Goal: Task Accomplishment & Management: Manage account settings

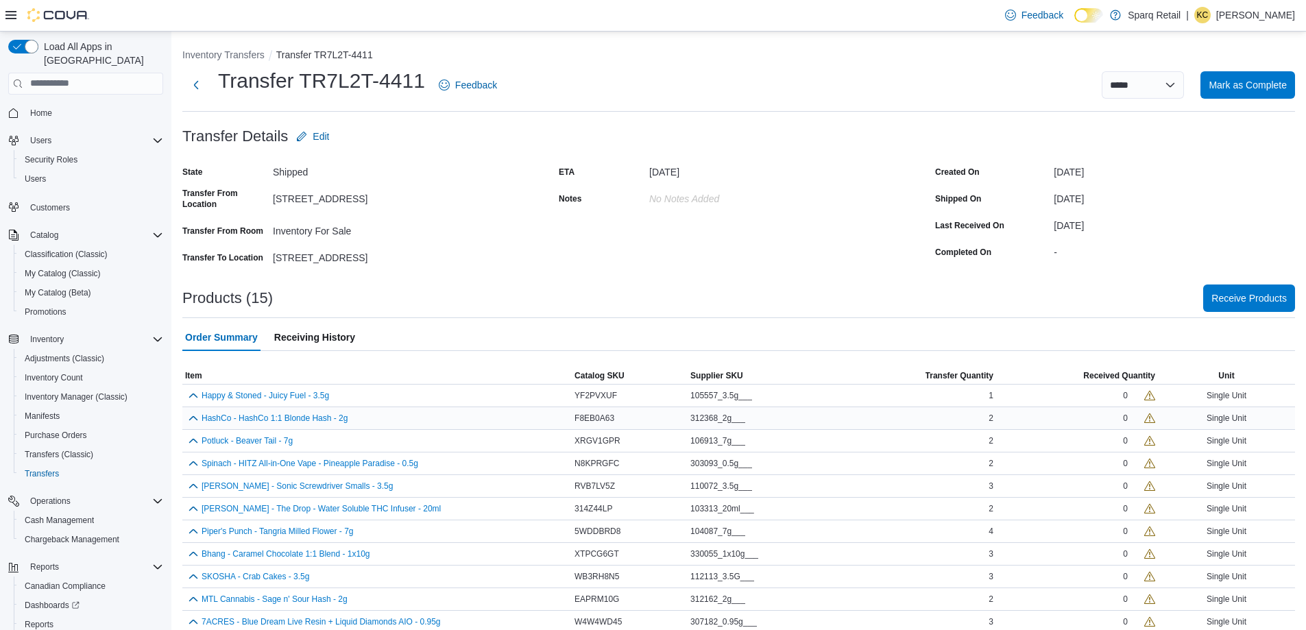
scroll to position [105, 0]
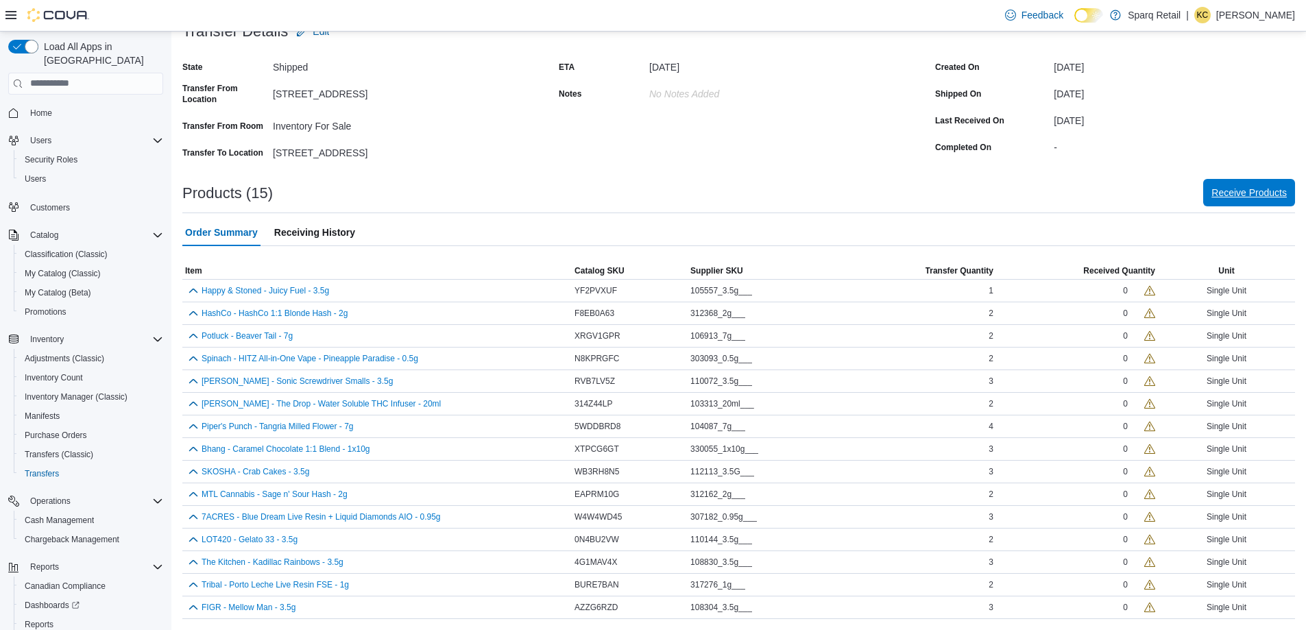
click at [1251, 189] on span "Receive Products" at bounding box center [1249, 193] width 75 height 14
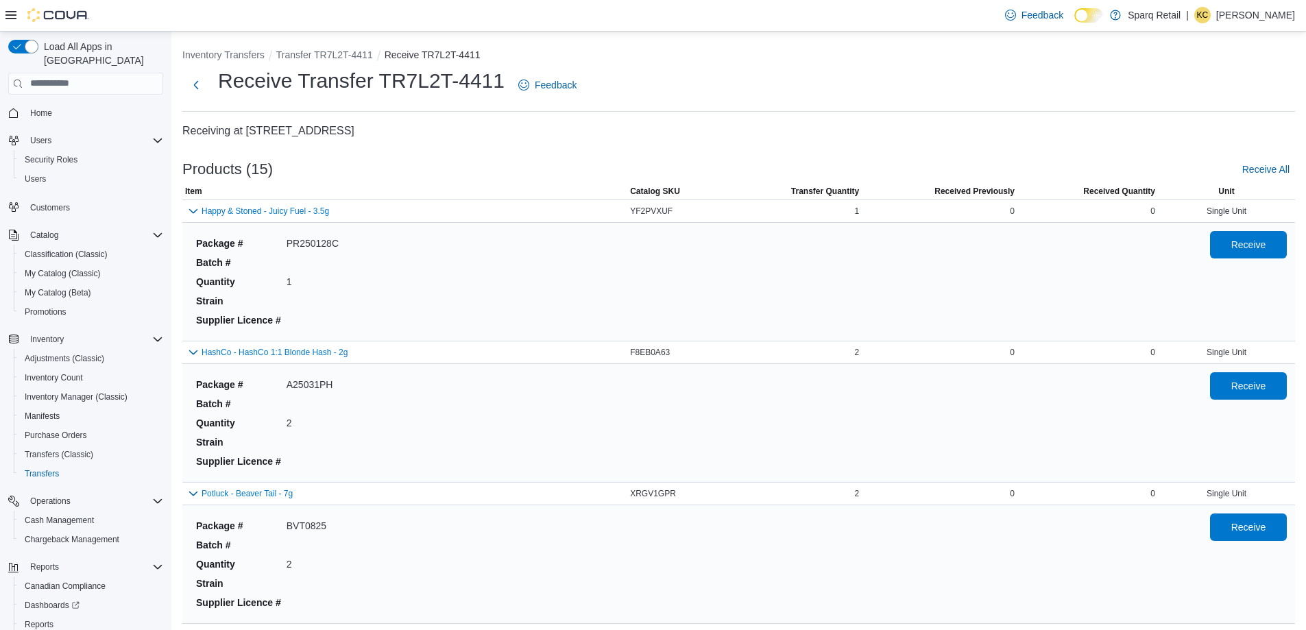
scroll to position [1741, 0]
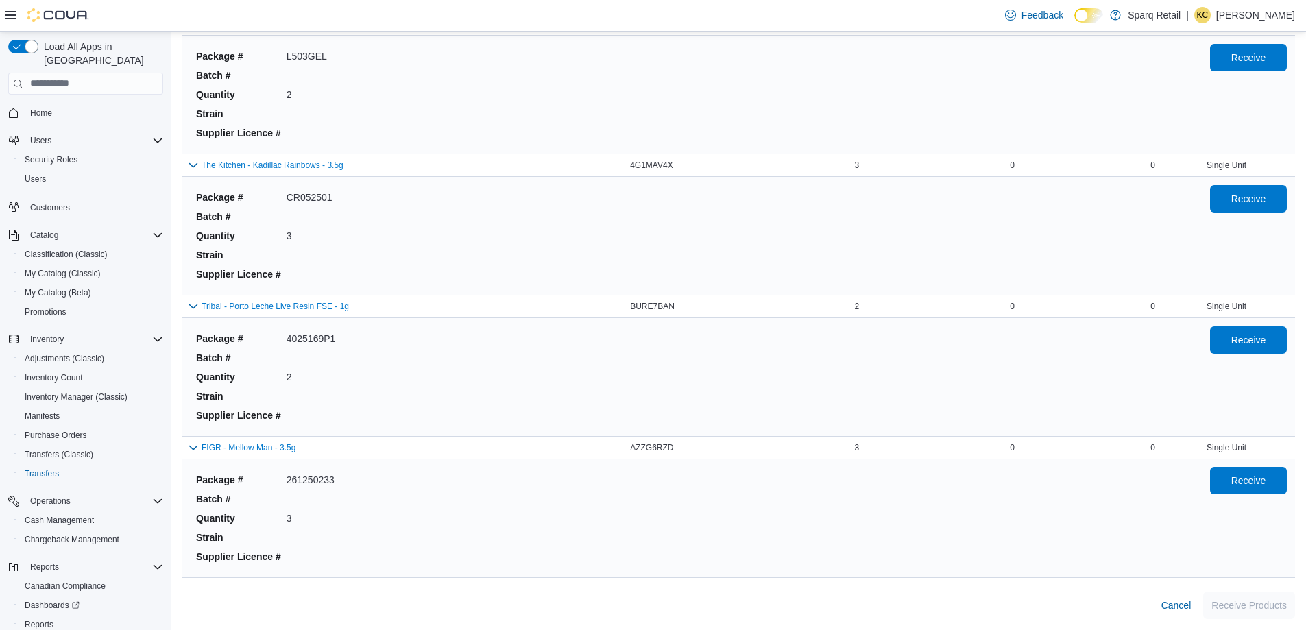
click at [1252, 477] on span "Receive" at bounding box center [1248, 481] width 35 height 14
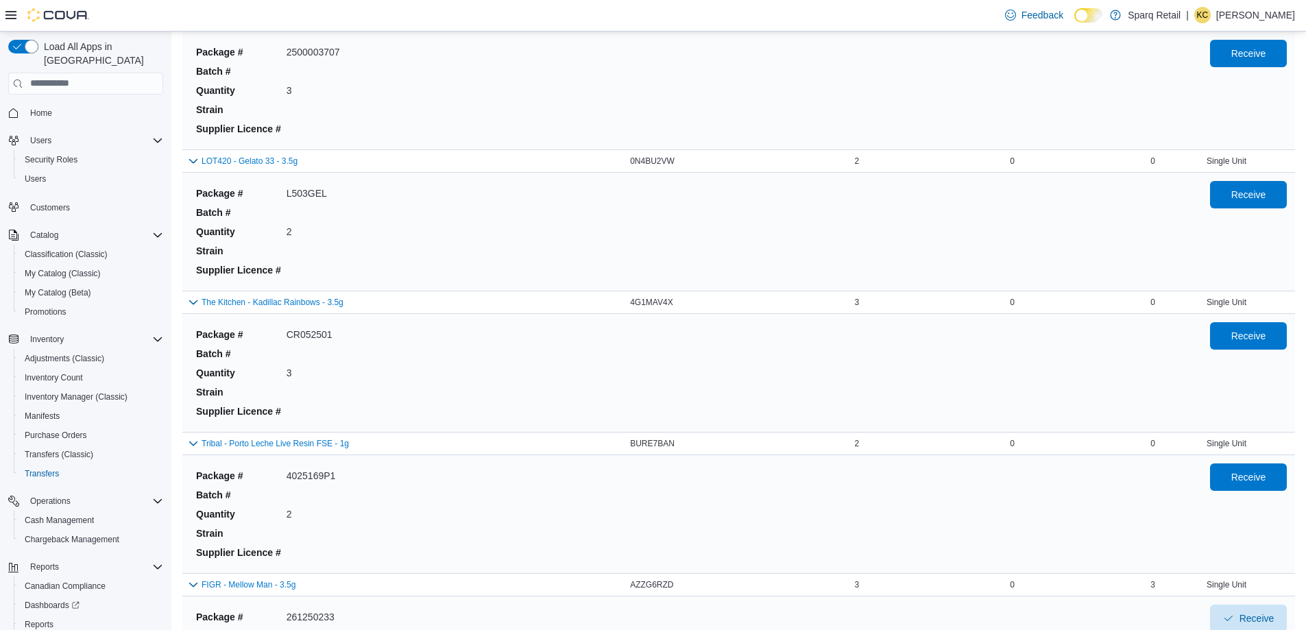
scroll to position [1026, 0]
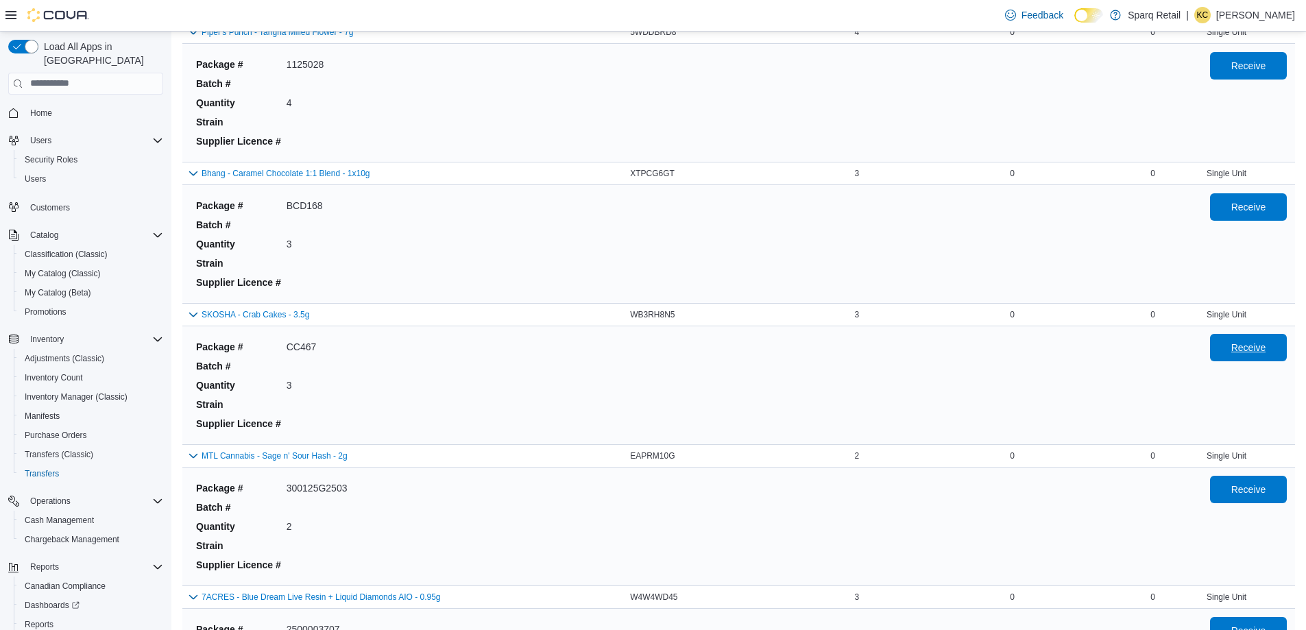
click at [1251, 346] on span "Receive" at bounding box center [1248, 348] width 35 height 14
click at [1252, 348] on span "Receive" at bounding box center [1248, 348] width 35 height 14
click at [1252, 335] on span "Receive" at bounding box center [1248, 347] width 60 height 27
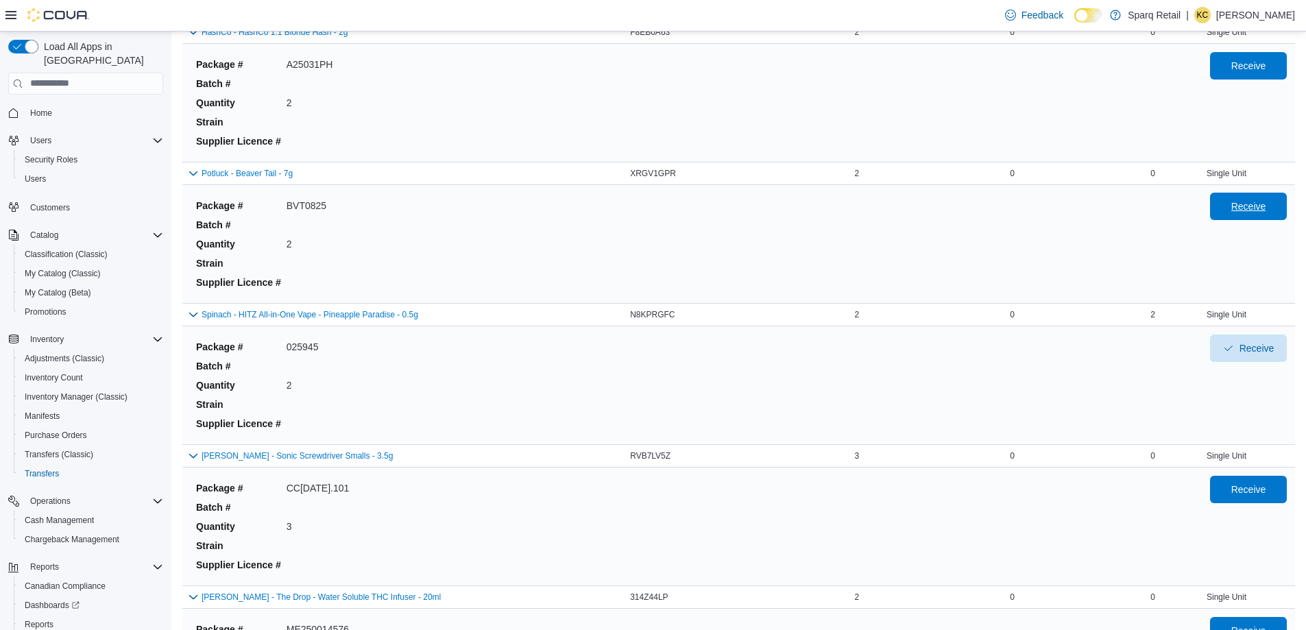
click at [1266, 204] on span "Receive" at bounding box center [1248, 207] width 35 height 14
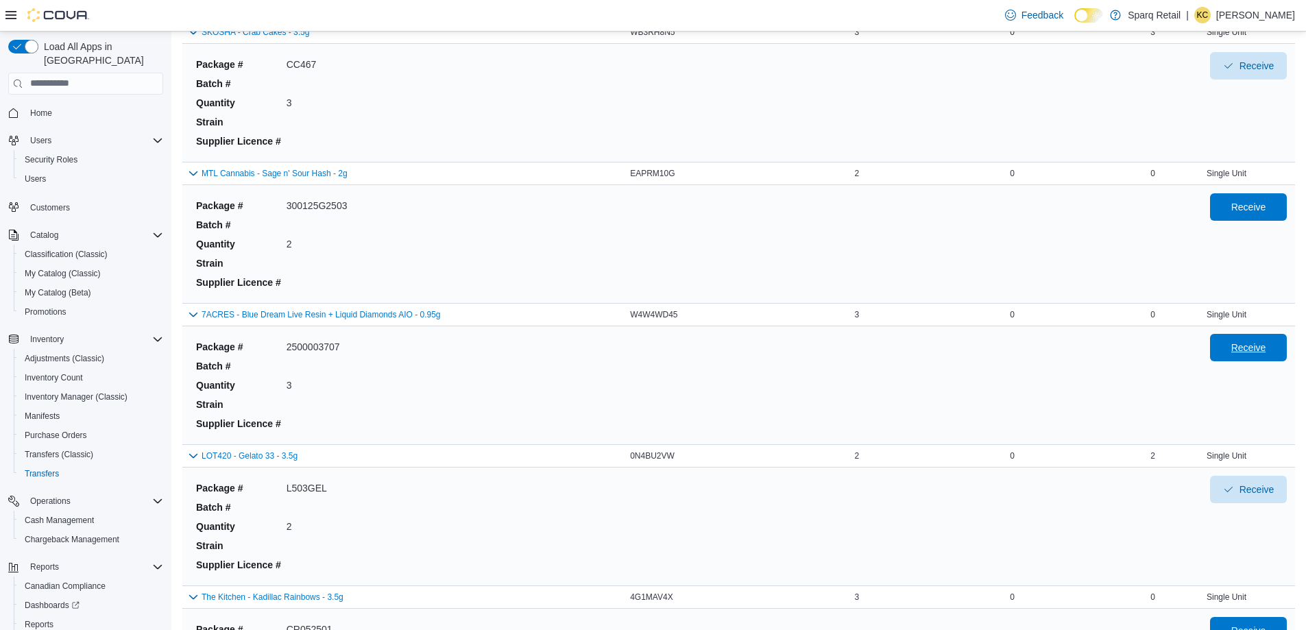
click at [1237, 350] on span "Receive" at bounding box center [1248, 347] width 60 height 27
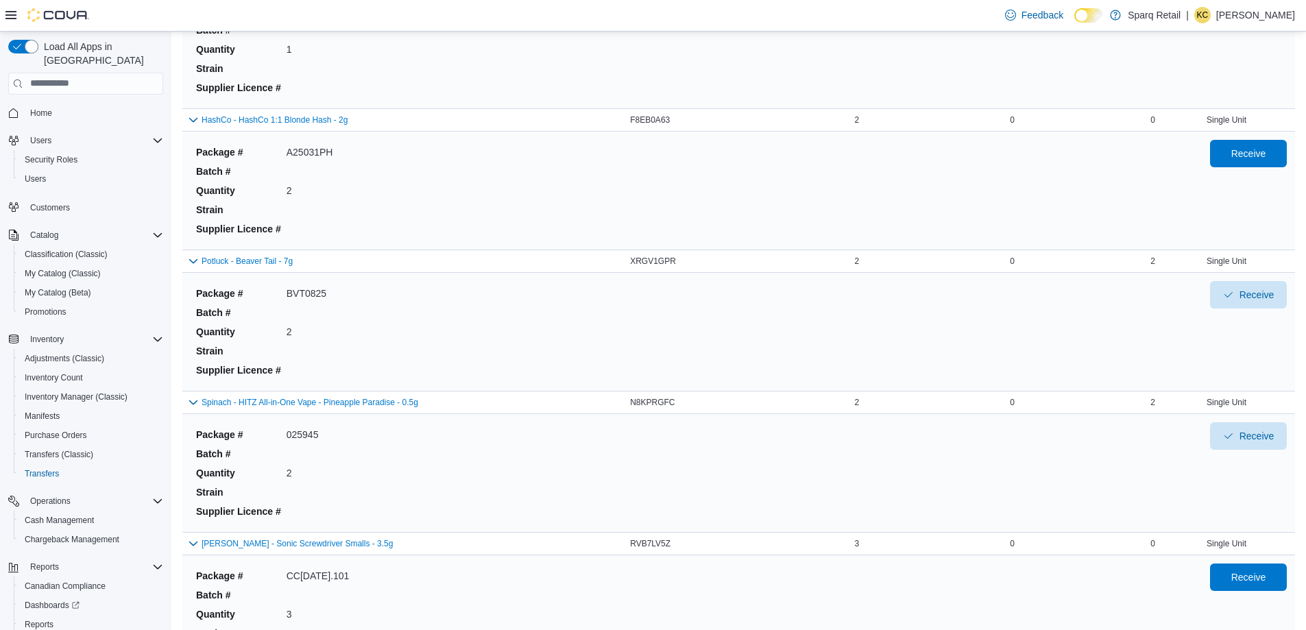
scroll to position [95, 0]
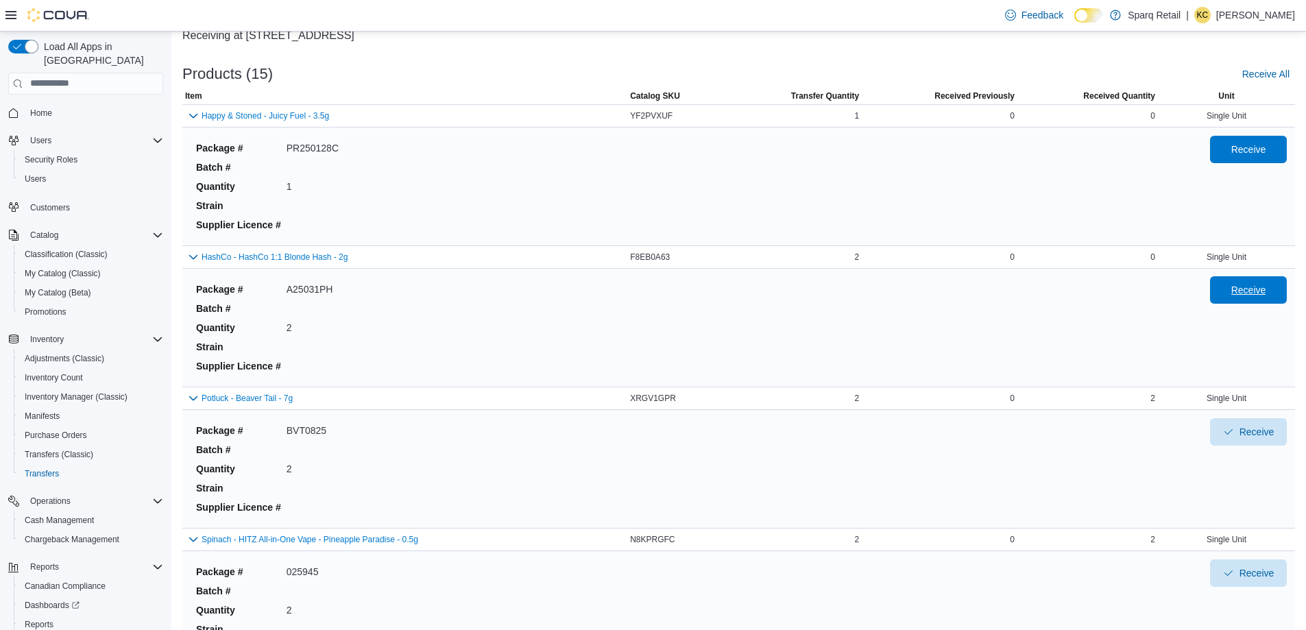
click at [1250, 293] on span "Receive" at bounding box center [1248, 290] width 35 height 14
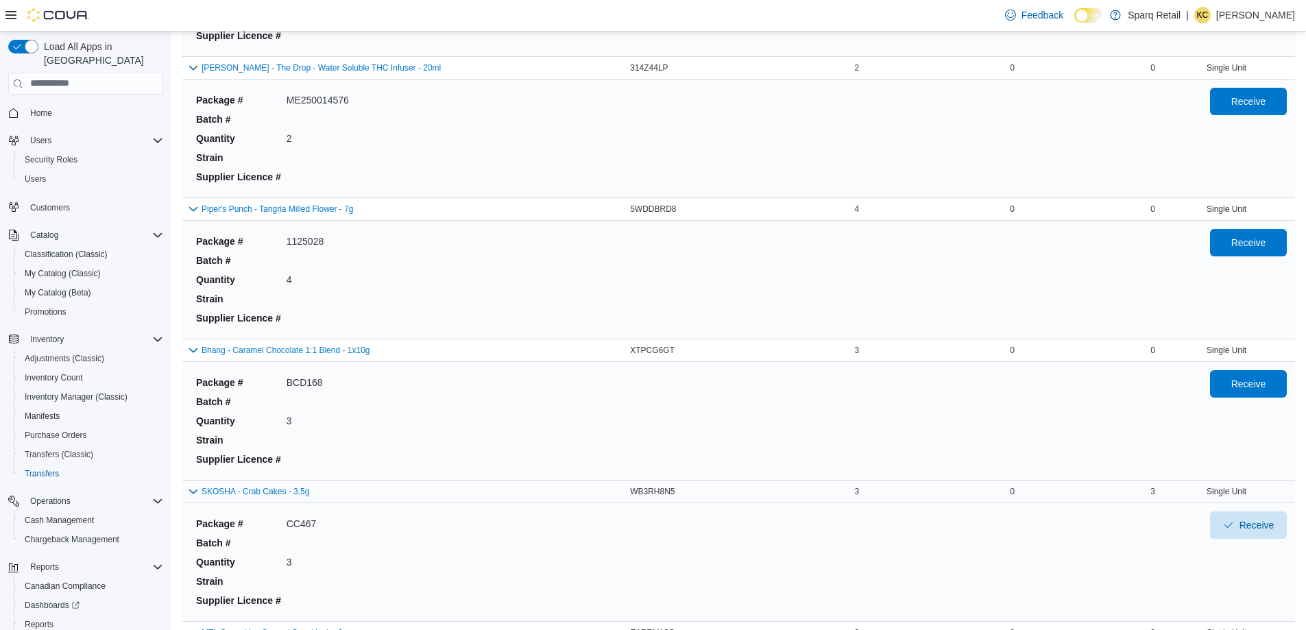
scroll to position [1124, 0]
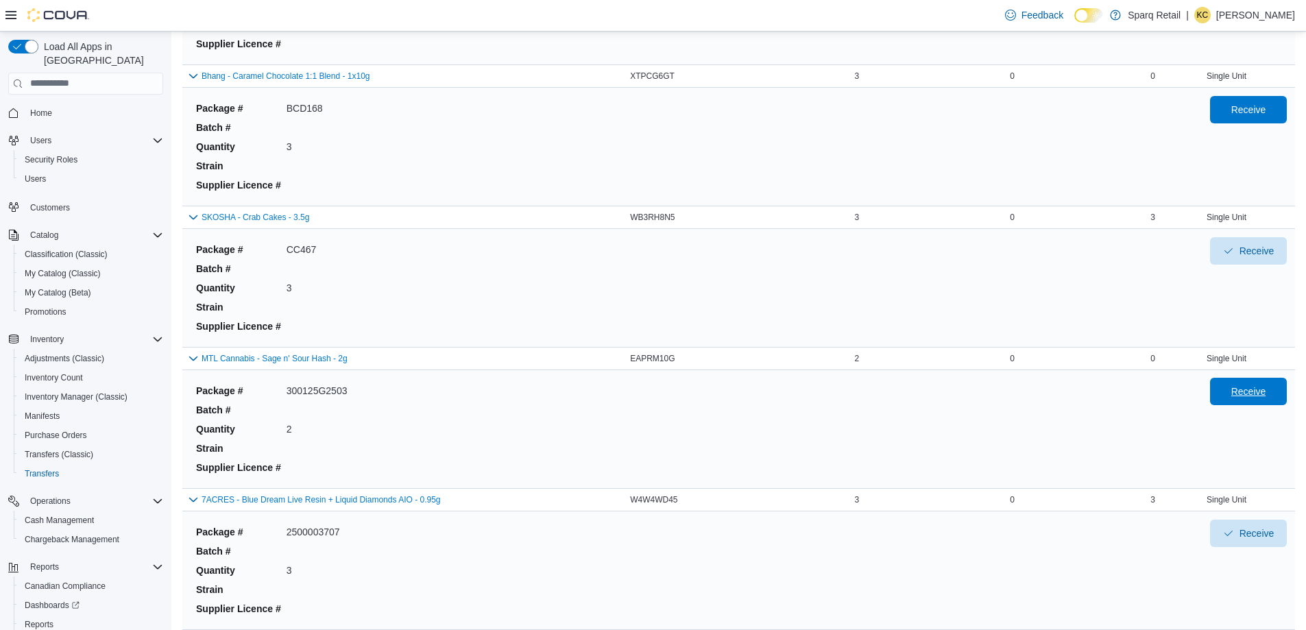
click at [1266, 392] on span "Receive" at bounding box center [1248, 392] width 35 height 14
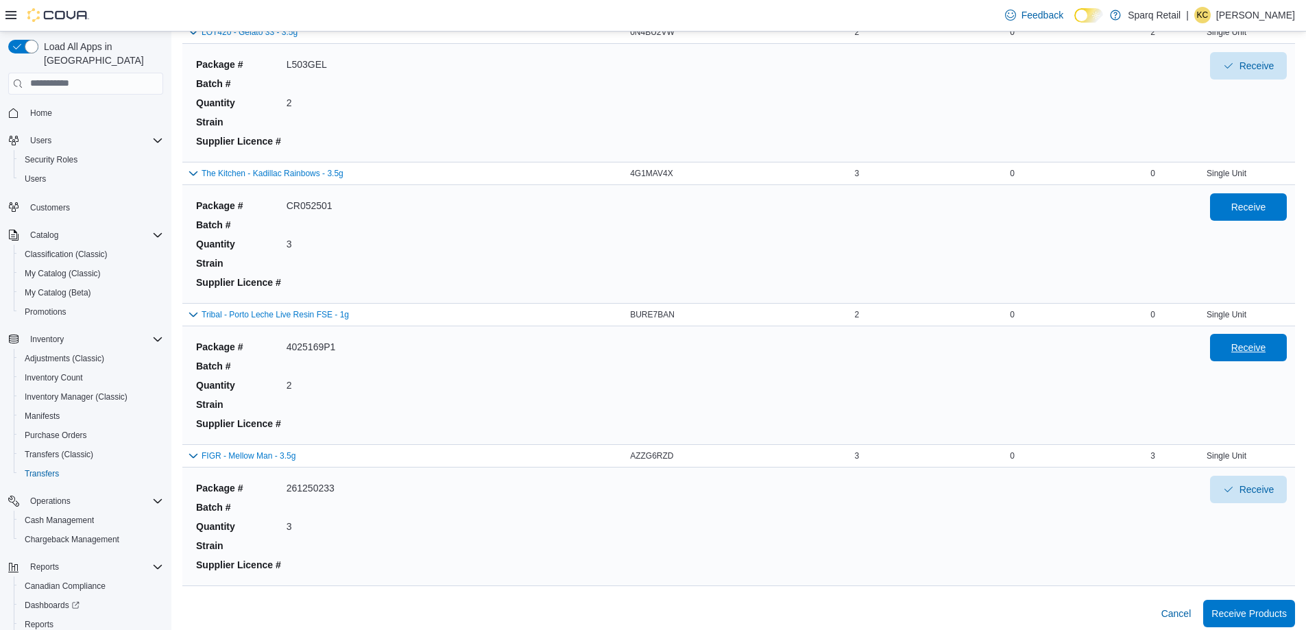
click at [1251, 354] on span "Receive" at bounding box center [1248, 348] width 35 height 14
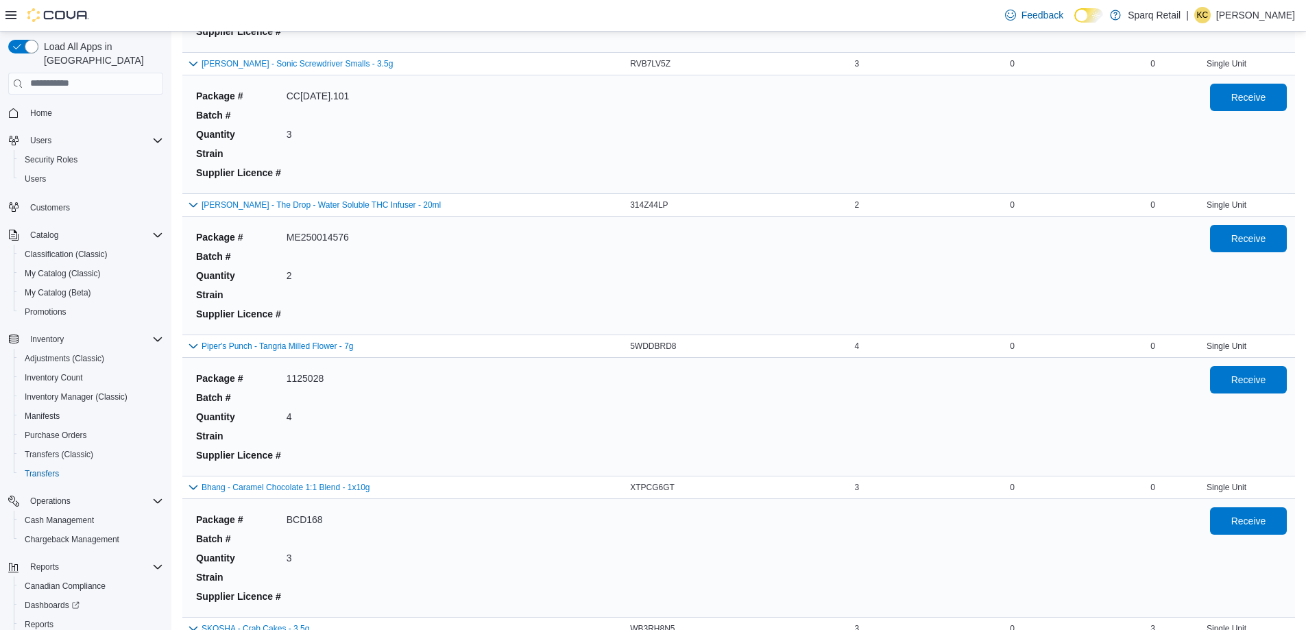
scroll to position [507, 0]
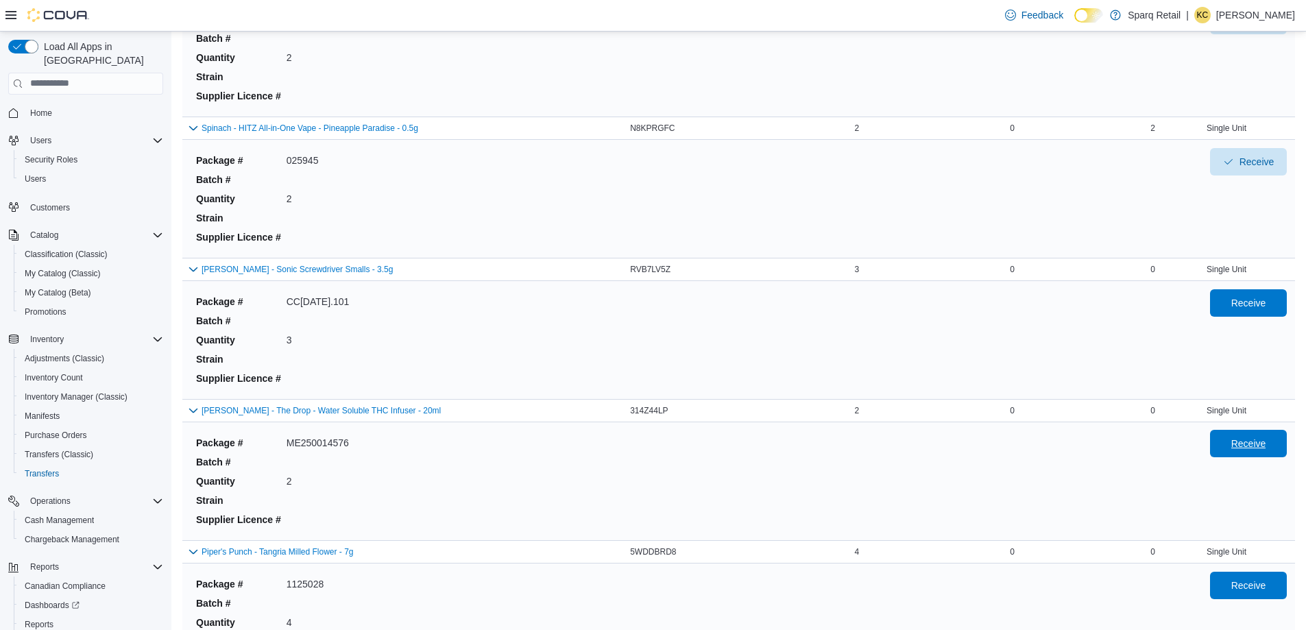
click at [1242, 453] on span "Receive" at bounding box center [1248, 443] width 60 height 27
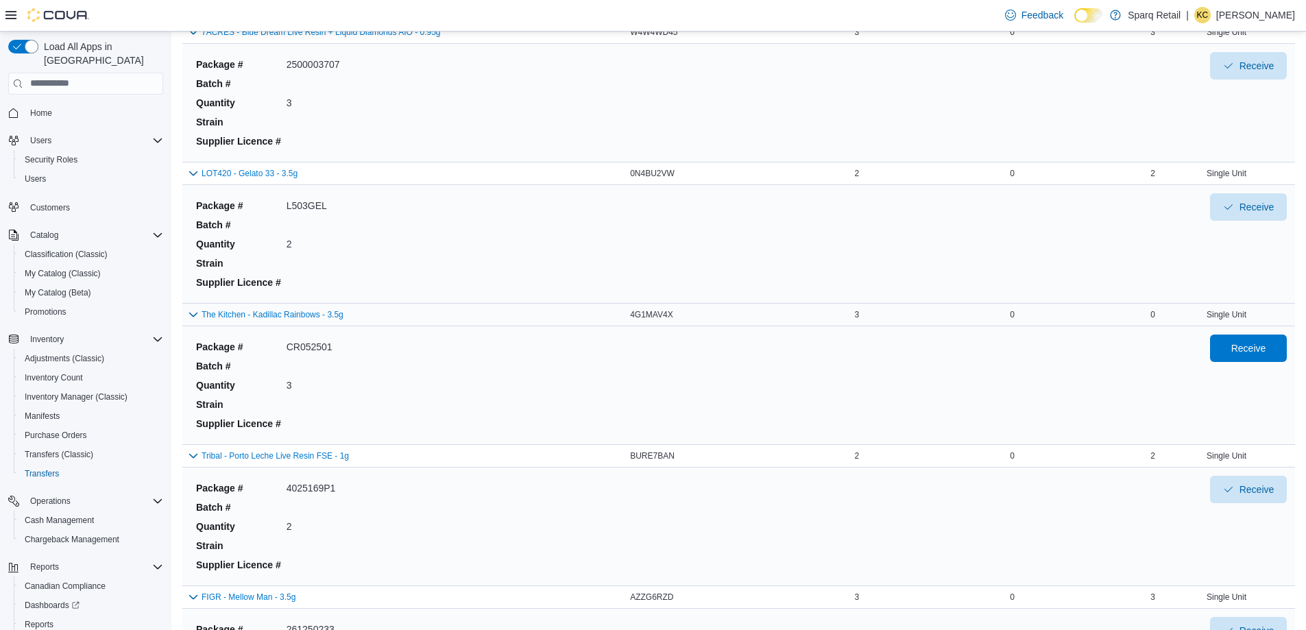
click at [872, 313] on div "0" at bounding box center [940, 314] width 156 height 16
click at [859, 313] on span "3" at bounding box center [856, 314] width 5 height 11
click at [869, 313] on div "0" at bounding box center [940, 314] width 156 height 16
click at [208, 317] on button "The Kitchen - Kadillac Rainbows - 3.5g" at bounding box center [273, 315] width 142 height 10
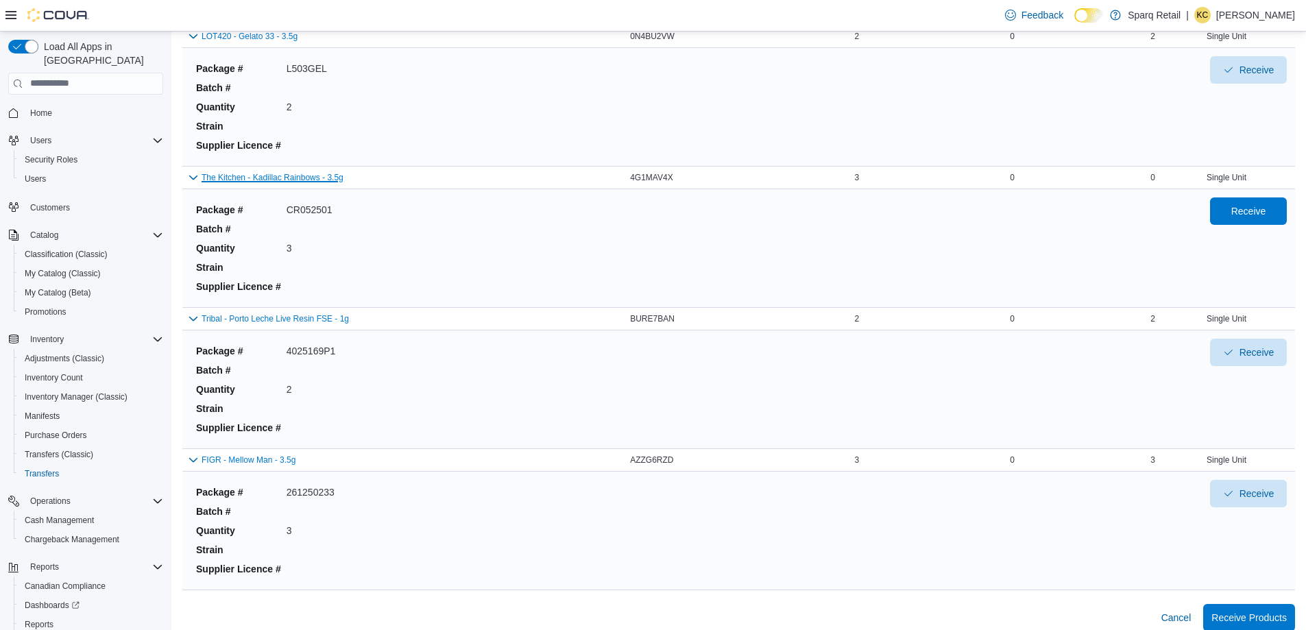
scroll to position [1660, 0]
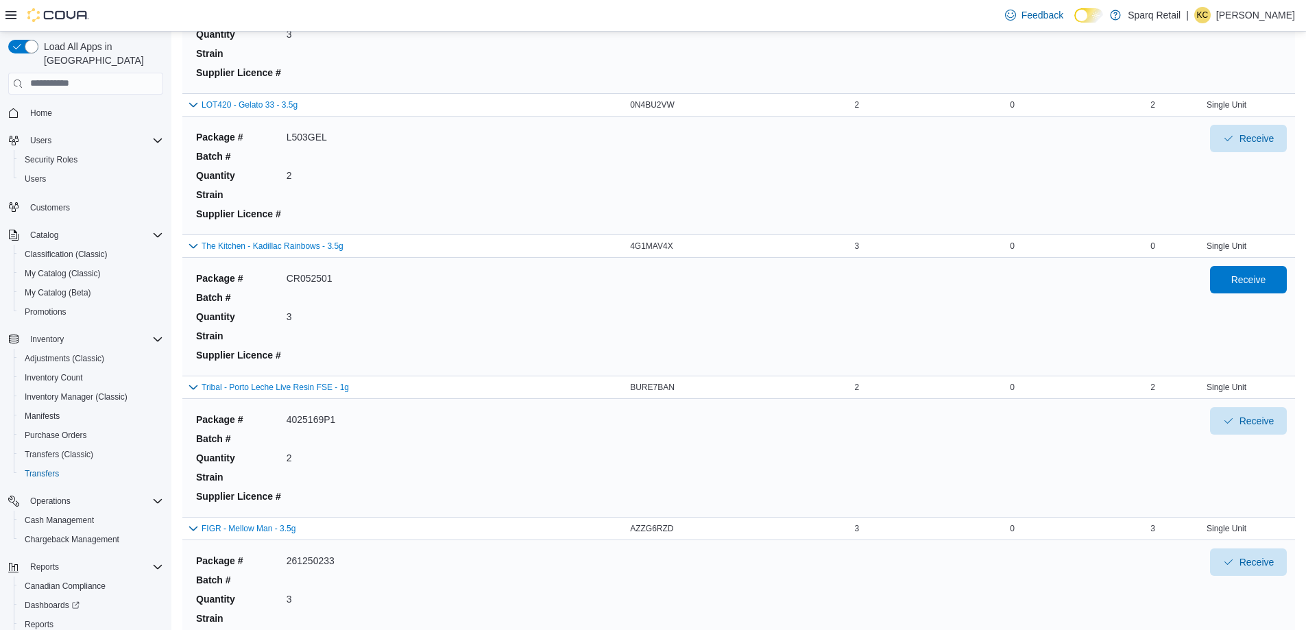
click at [531, 311] on div "Package # CR052501 Batch # Quantity 3 Strain Supplier Licence #" at bounding box center [692, 316] width 1003 height 101
click at [651, 315] on div "Package # CR052501 Batch # Quantity 3 Strain Supplier Licence #" at bounding box center [692, 316] width 1003 height 101
click at [1260, 280] on span "Receive" at bounding box center [1248, 279] width 35 height 14
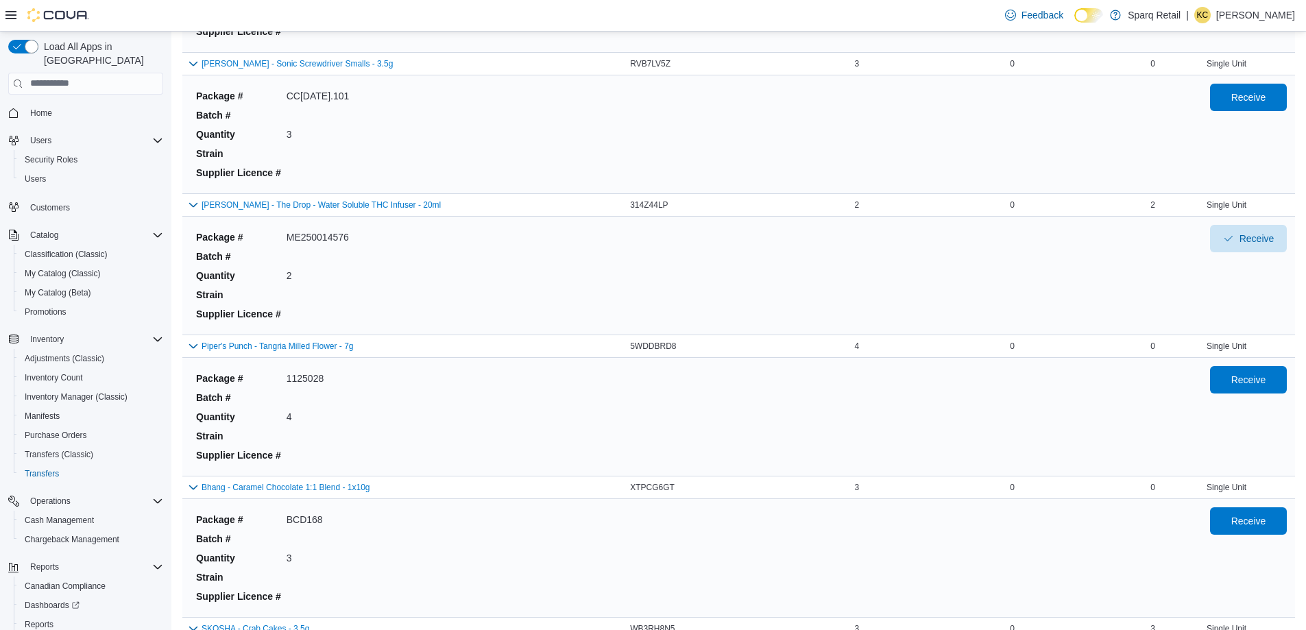
scroll to position [575, 0]
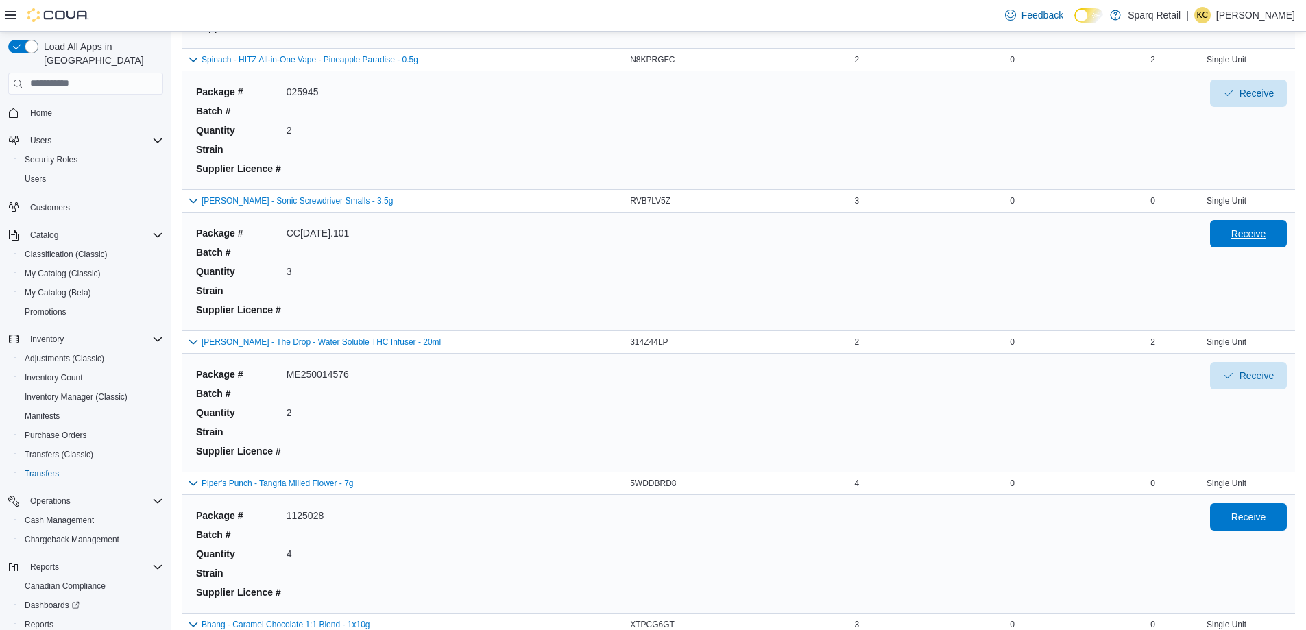
click at [1246, 234] on span "Receive" at bounding box center [1248, 234] width 35 height 14
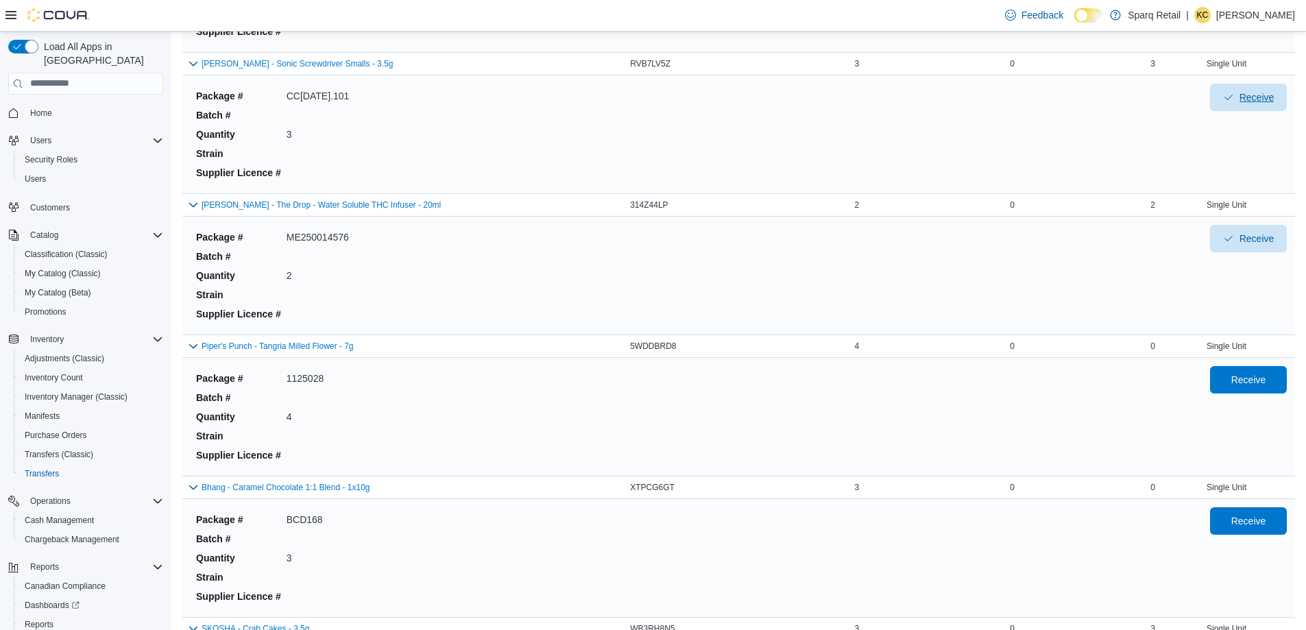
scroll to position [781, 0]
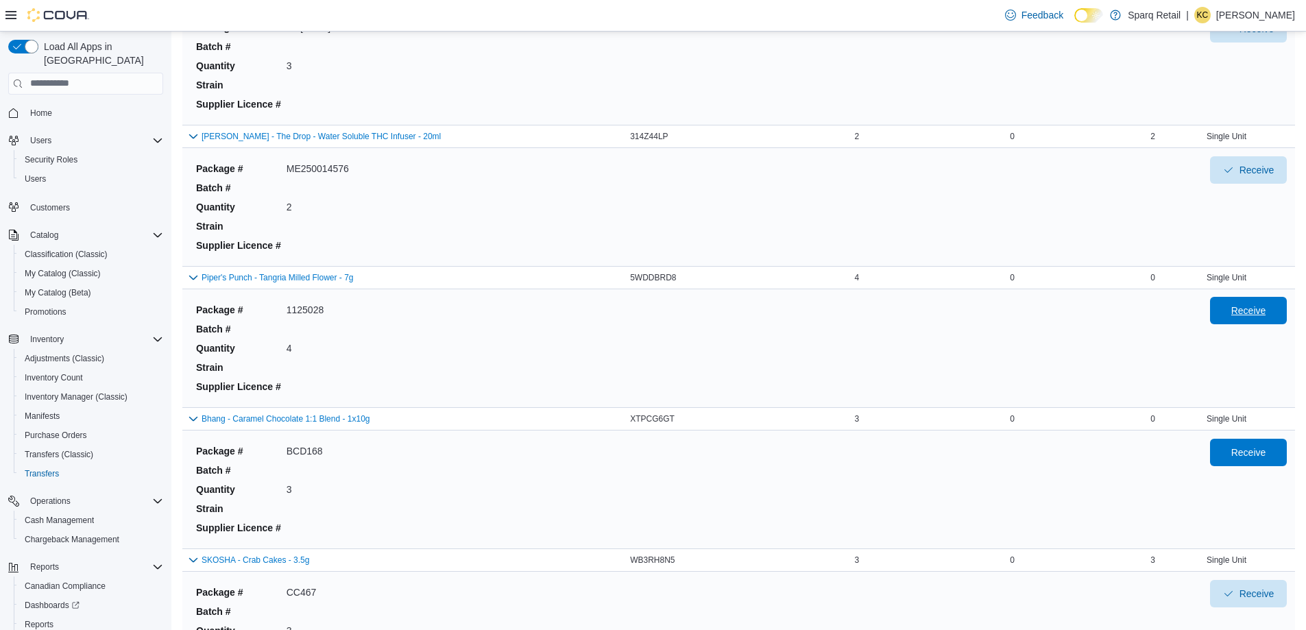
click at [1262, 313] on span "Receive" at bounding box center [1248, 311] width 35 height 14
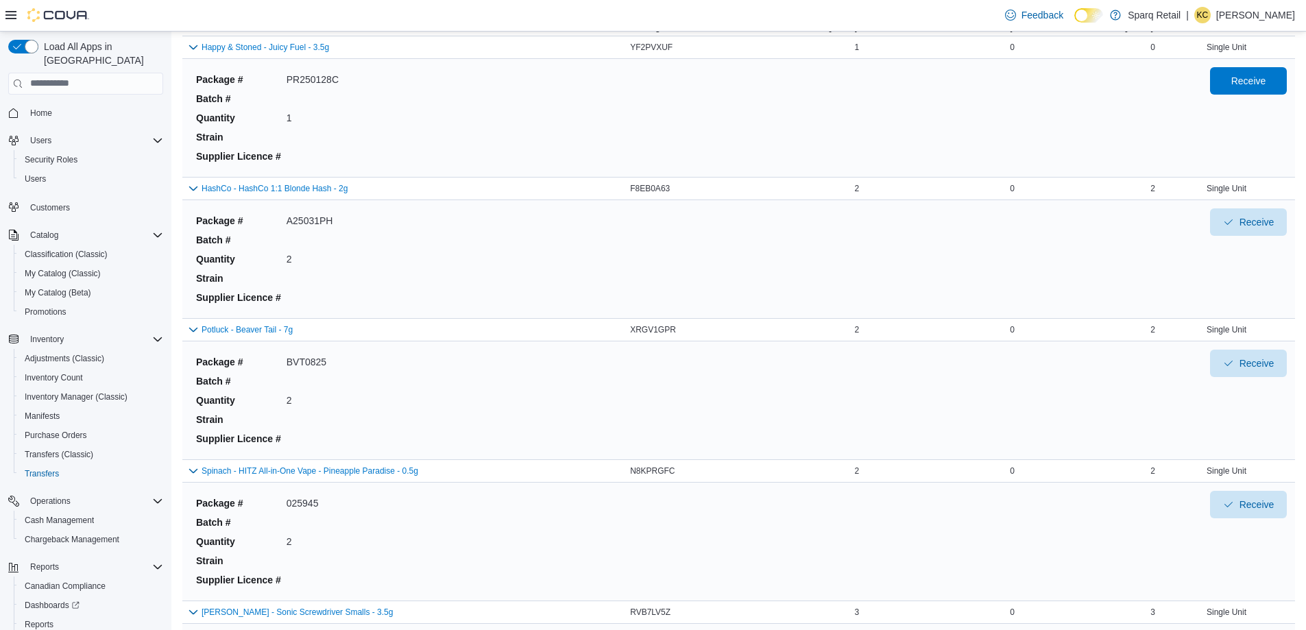
scroll to position [0, 0]
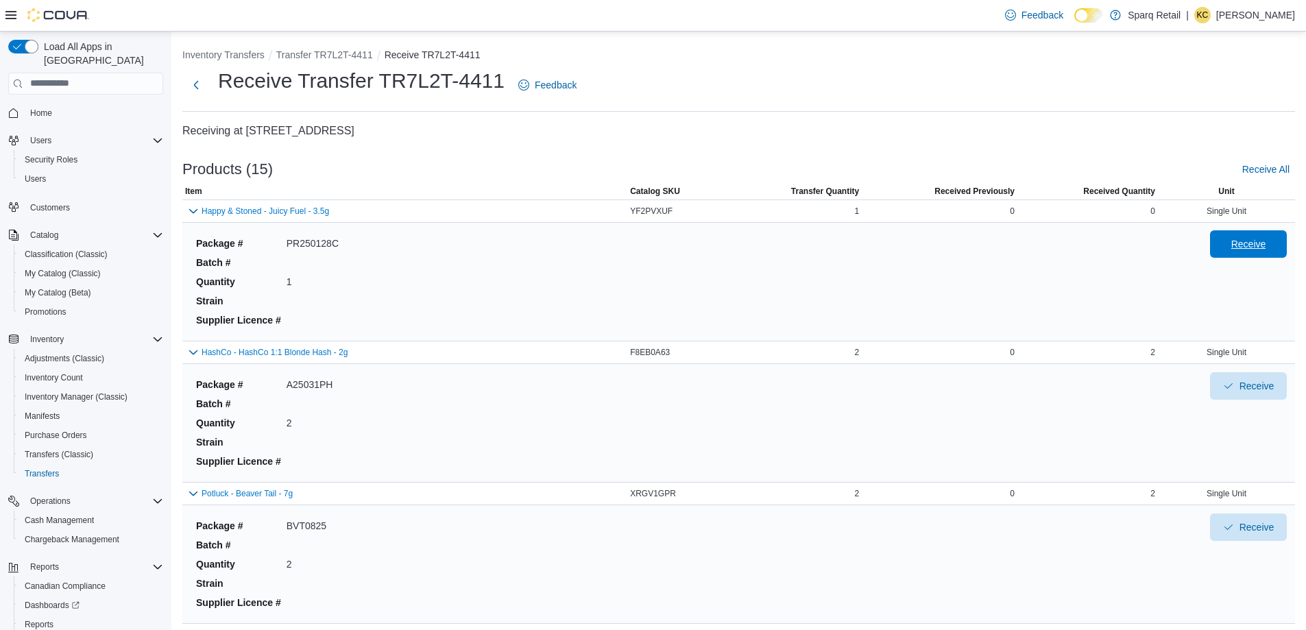
click at [1253, 245] on span "Receive" at bounding box center [1248, 244] width 35 height 14
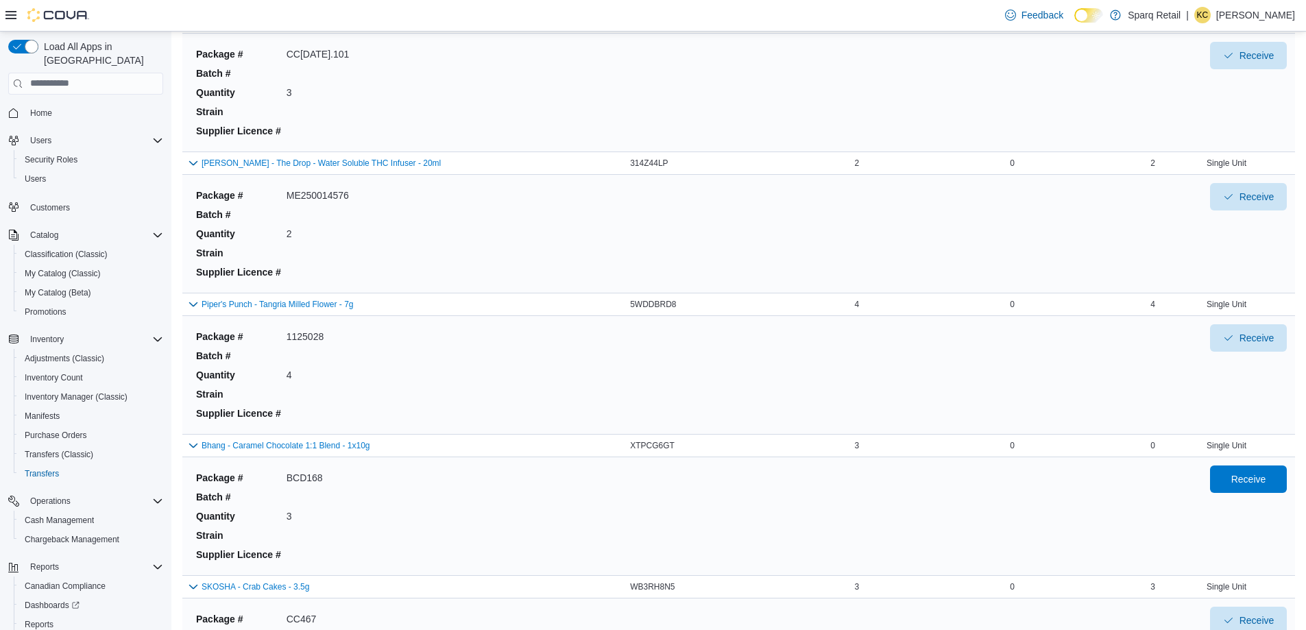
scroll to position [891, 0]
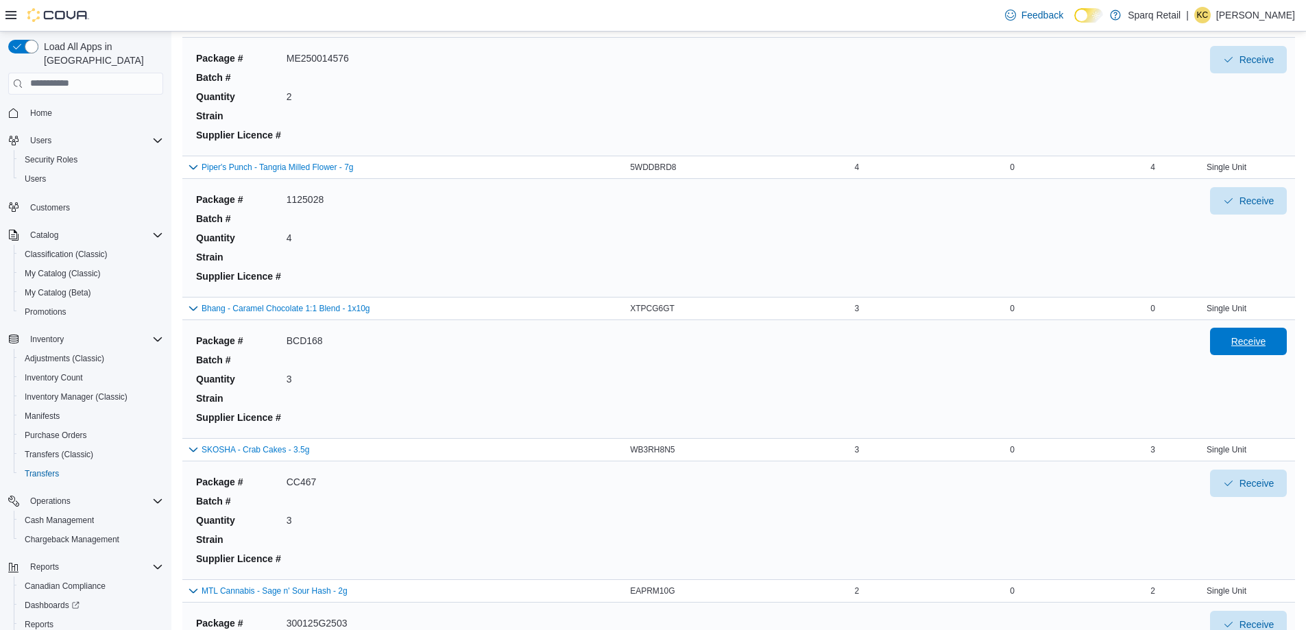
click at [1263, 342] on span "Receive" at bounding box center [1248, 342] width 35 height 14
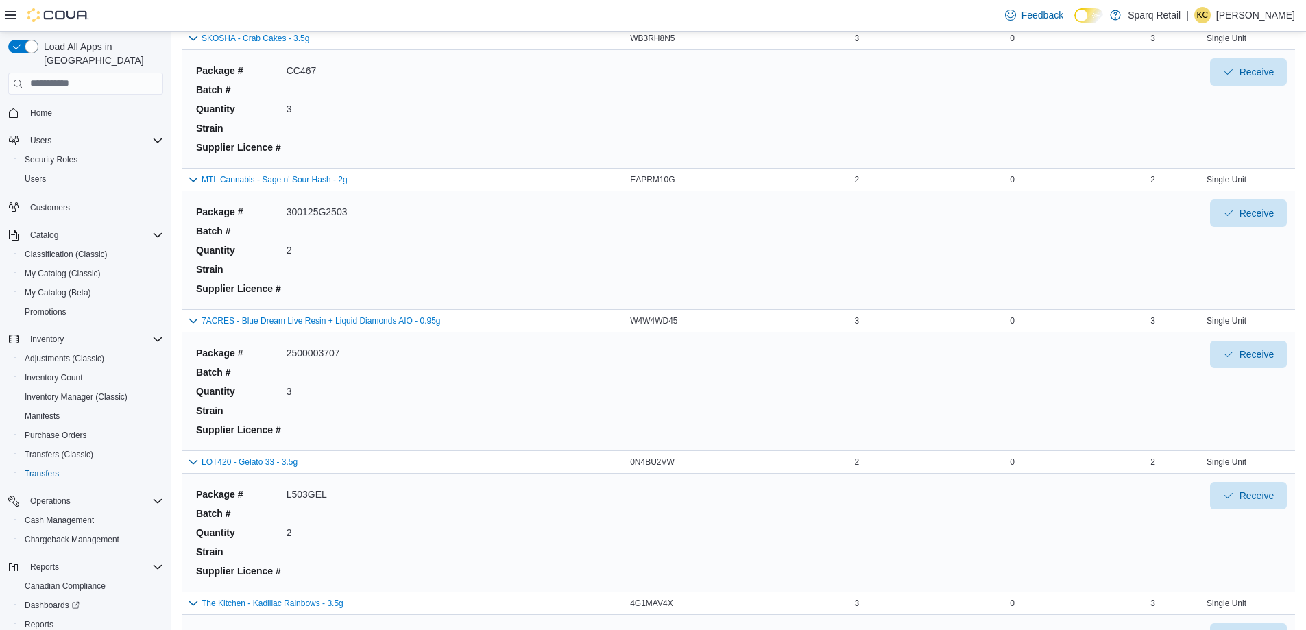
scroll to position [1741, 0]
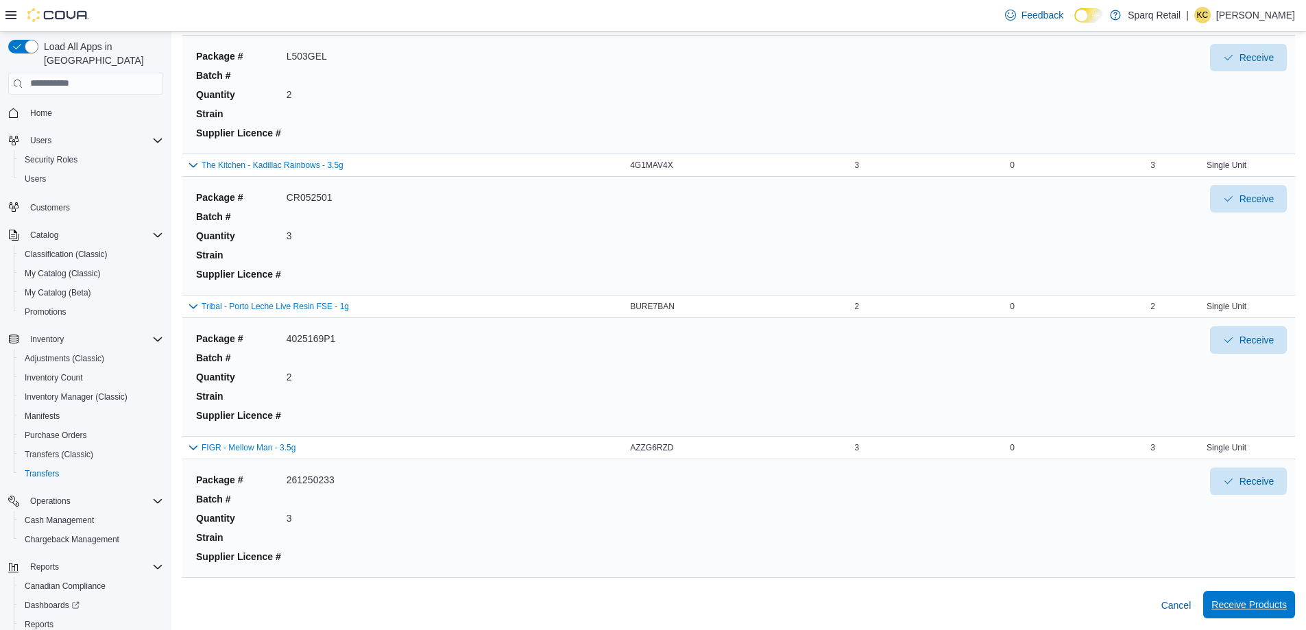
click at [1261, 596] on span "Receive Products" at bounding box center [1249, 604] width 75 height 27
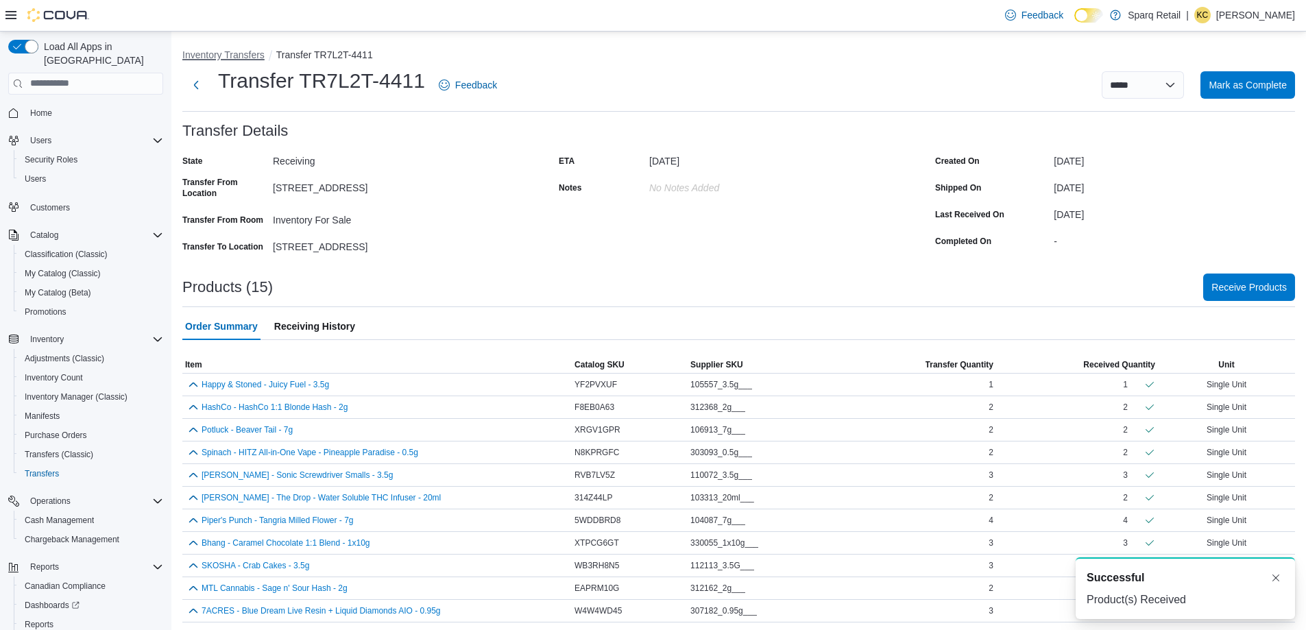
click at [200, 54] on button "Inventory Transfers" at bounding box center [223, 54] width 82 height 11
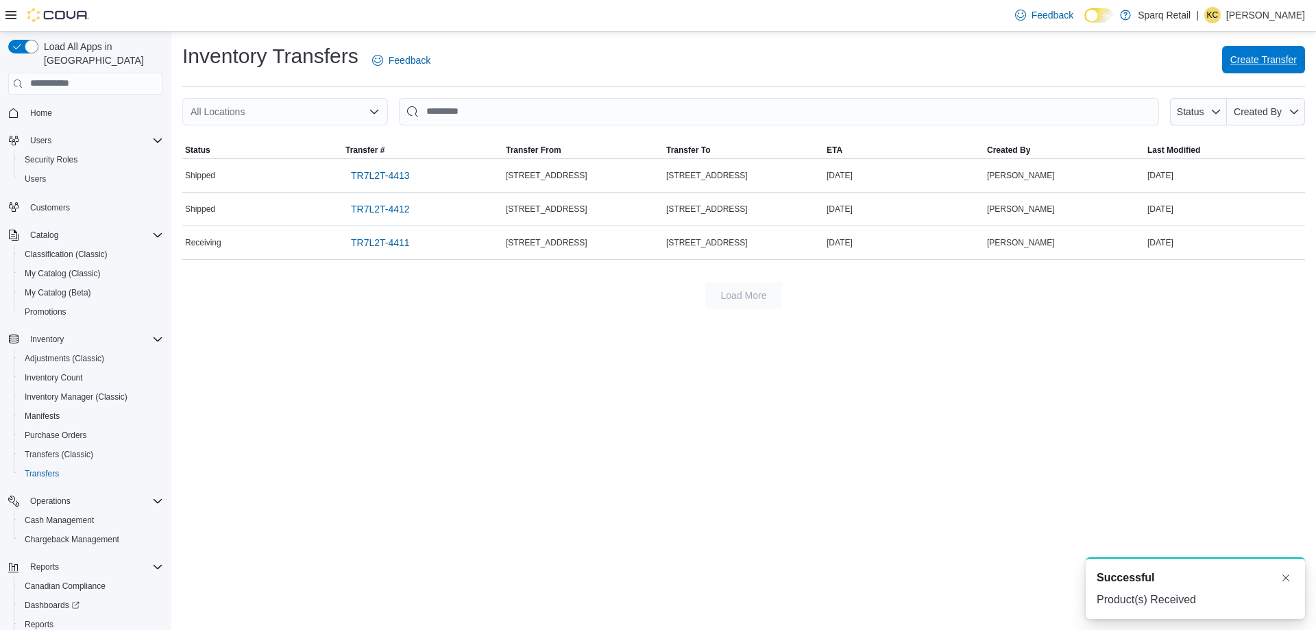
click at [1260, 57] on span "Create Transfer" at bounding box center [1264, 60] width 67 height 14
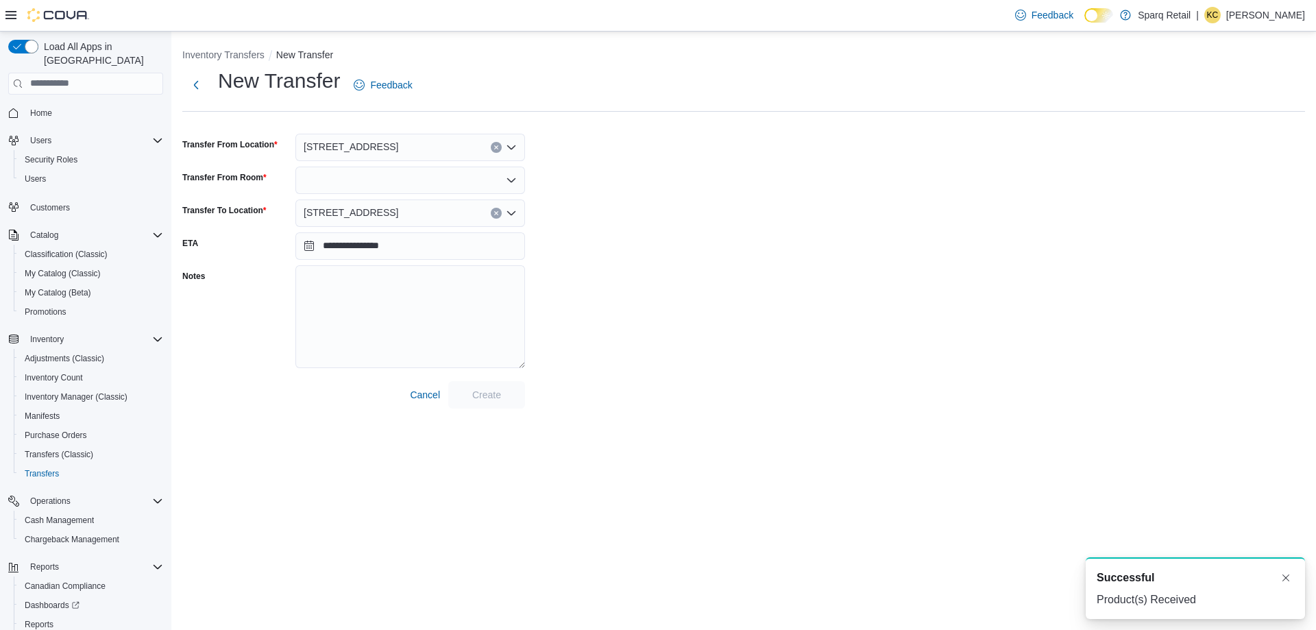
click at [339, 184] on div at bounding box center [411, 180] width 230 height 27
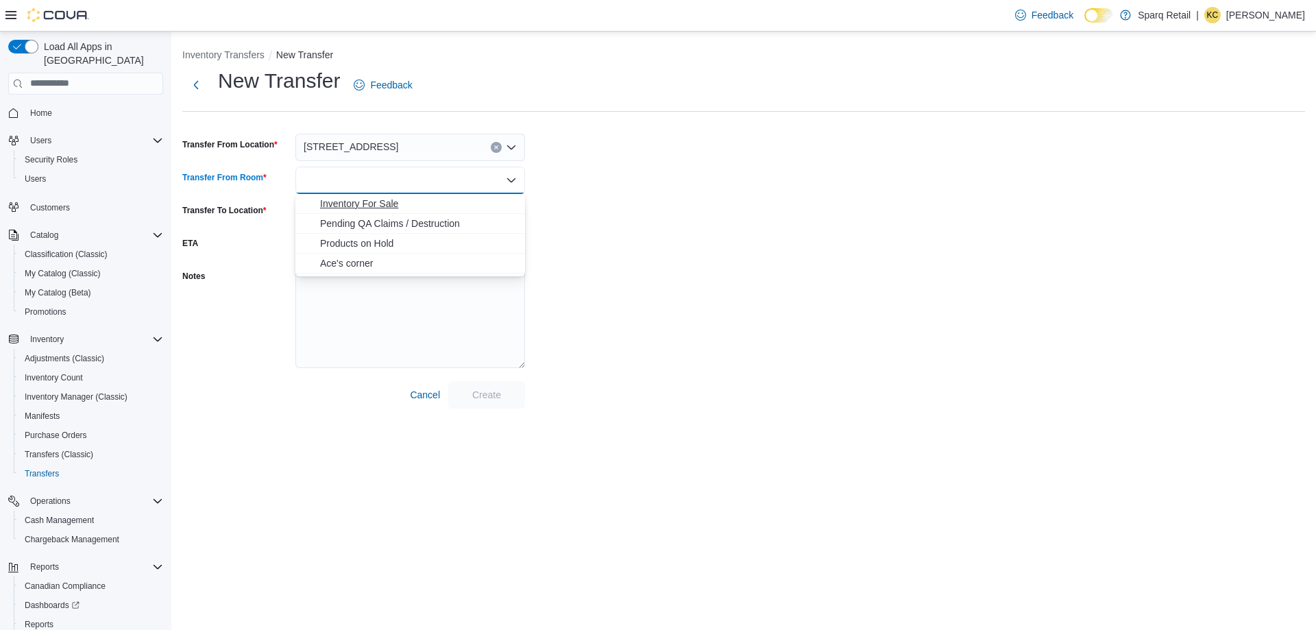
click at [376, 211] on button "Inventory For Sale" at bounding box center [411, 204] width 230 height 20
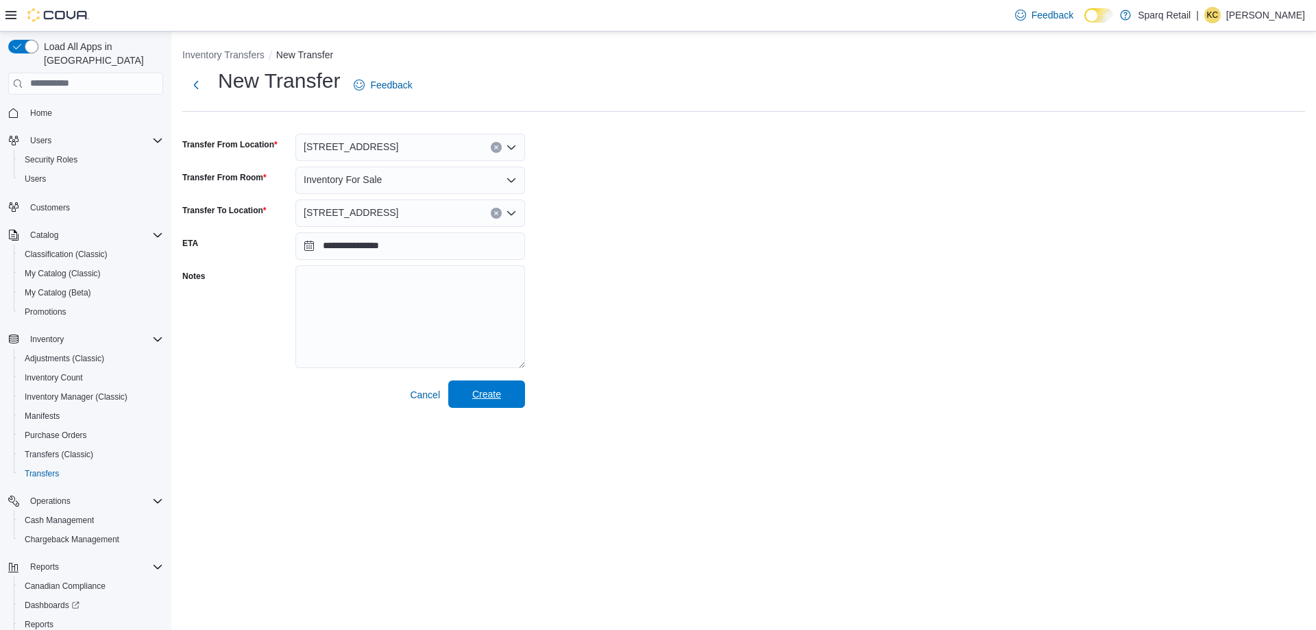
click at [463, 400] on span "Create" at bounding box center [487, 394] width 60 height 27
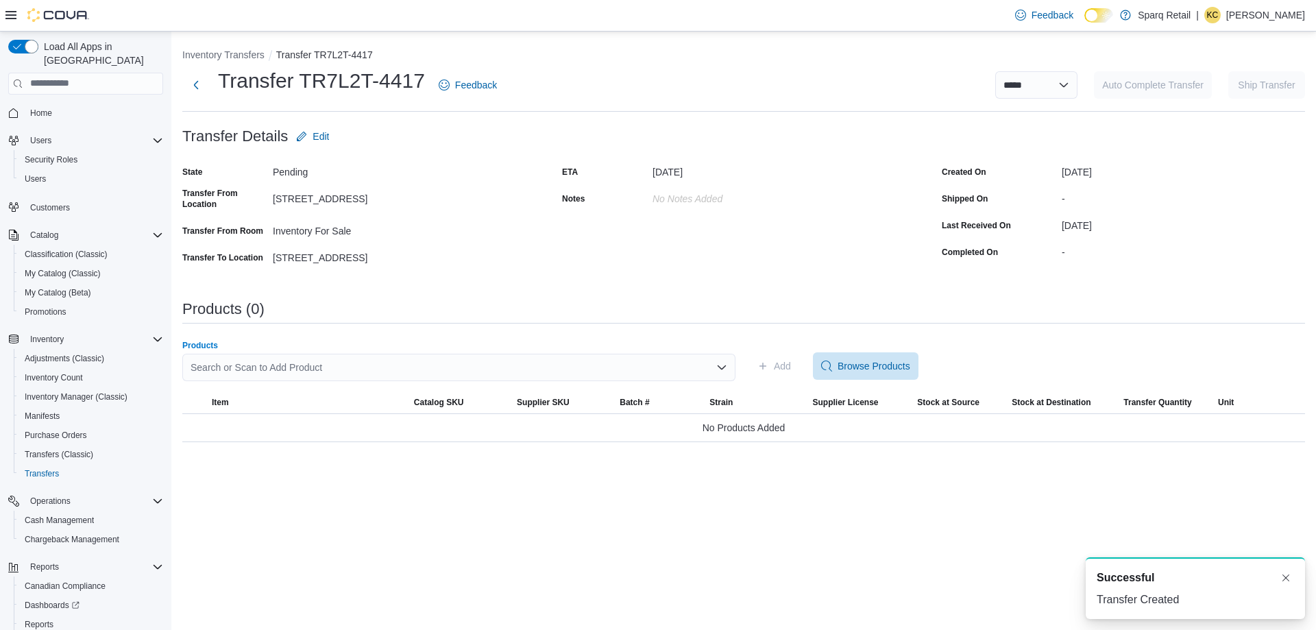
drag, startPoint x: 283, startPoint y: 376, endPoint x: 261, endPoint y: 334, distance: 47.2
click at [283, 374] on div "Search or Scan to Add Product" at bounding box center [458, 367] width 553 height 27
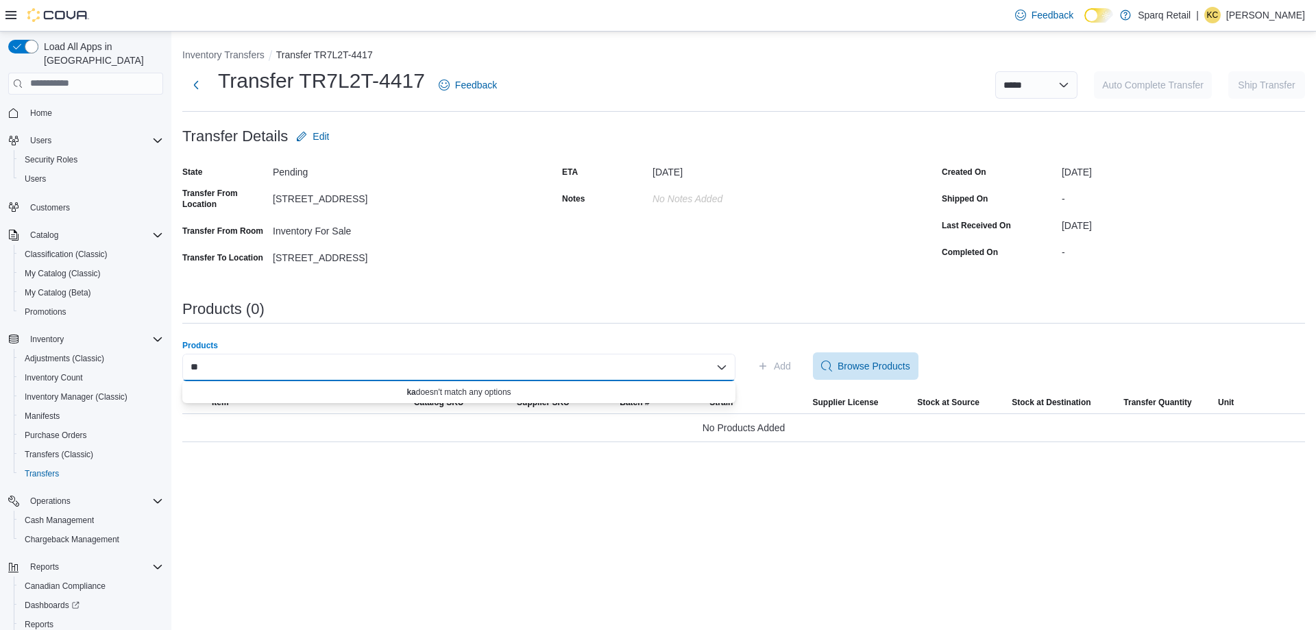
type input "*"
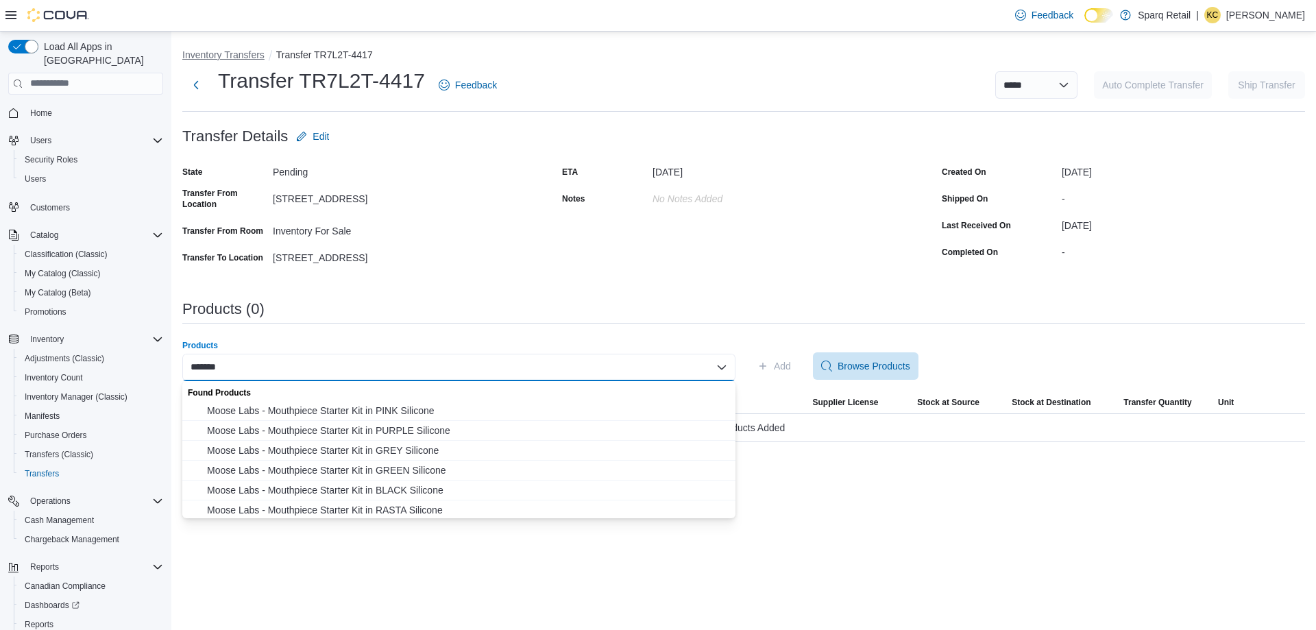
type input "*******"
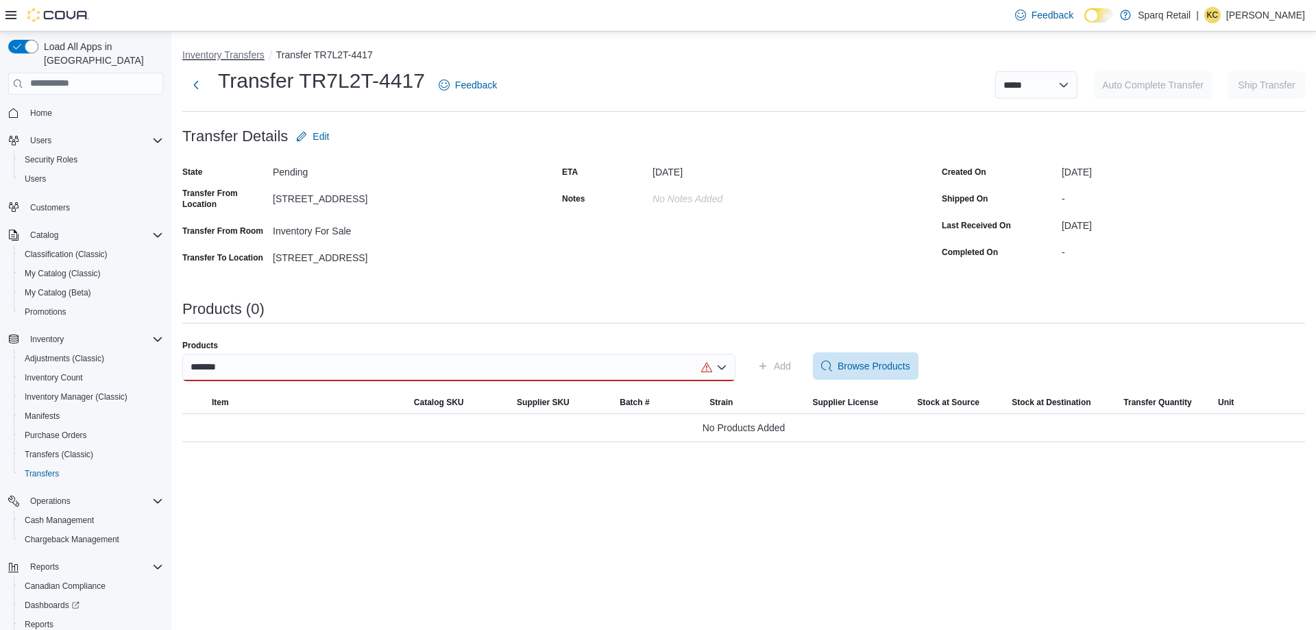
click at [239, 59] on button "Inventory Transfers" at bounding box center [223, 54] width 82 height 11
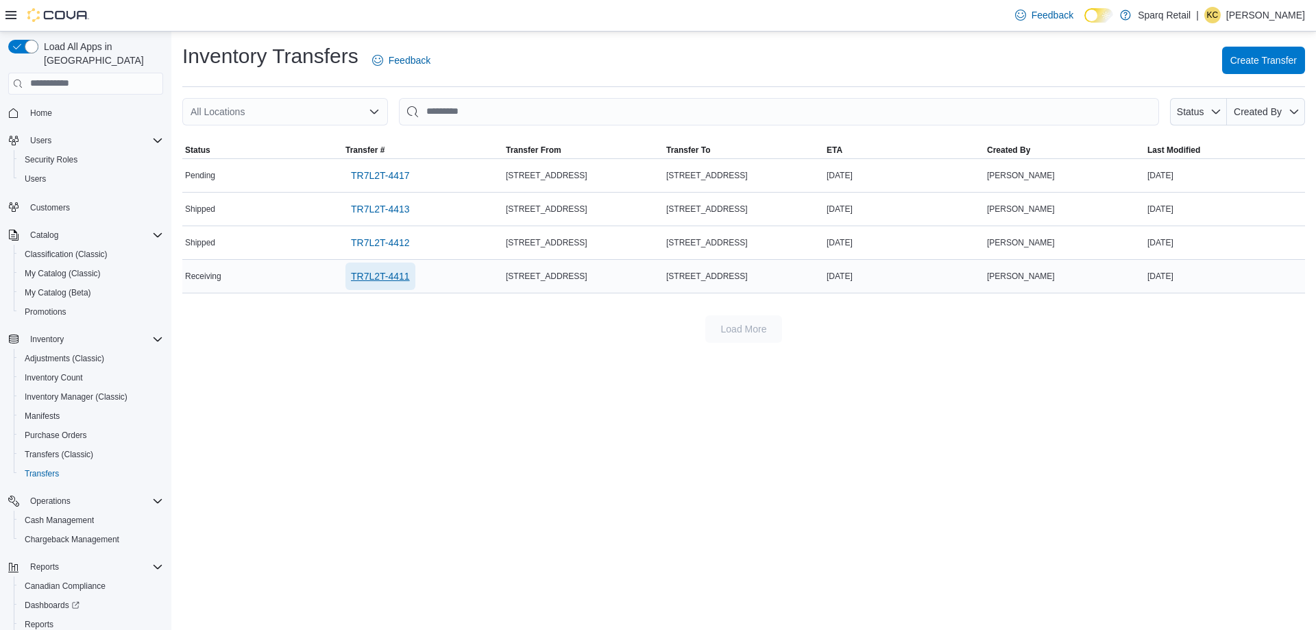
click at [381, 278] on span "TR7L2T-4411" at bounding box center [380, 276] width 59 height 14
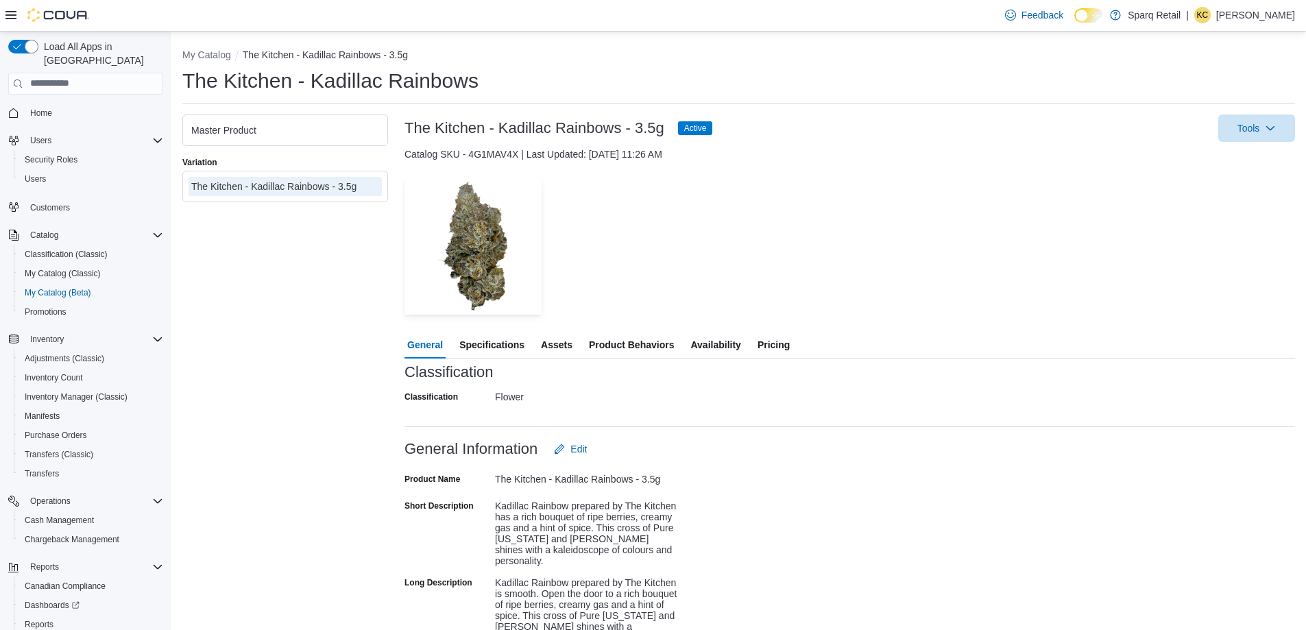
click at [276, 191] on div "The Kitchen - Kadillac Rainbows - 3.5g" at bounding box center [285, 187] width 188 height 14
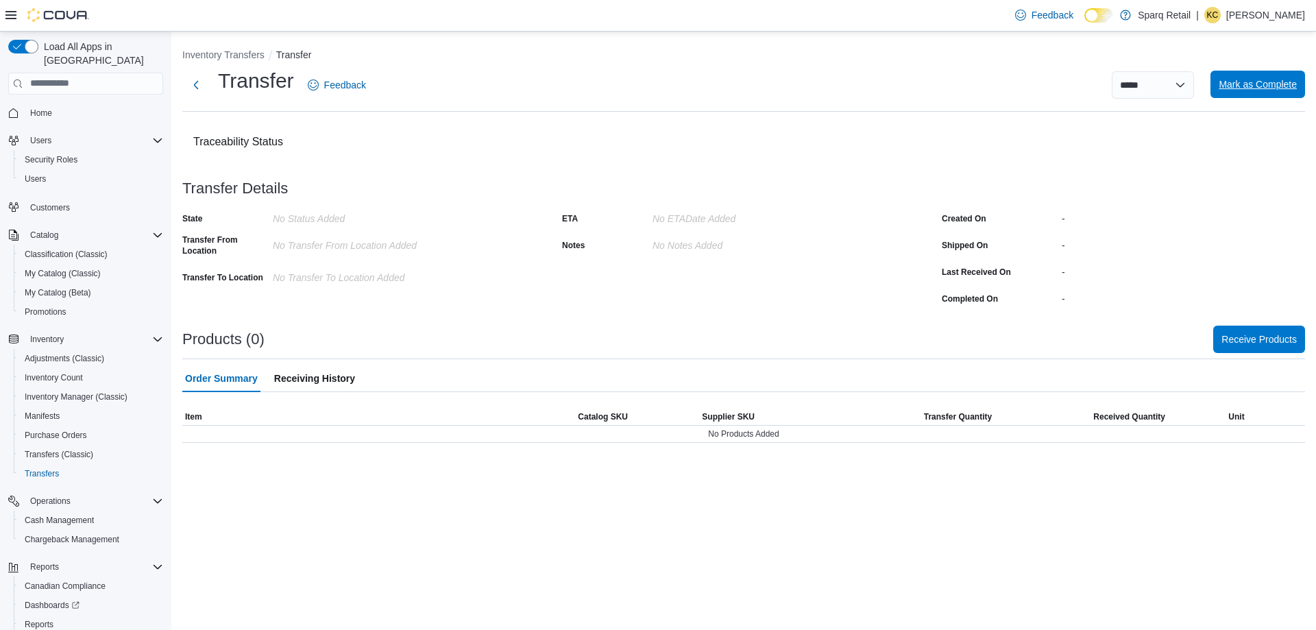
click at [1269, 84] on span "Mark as Complete" at bounding box center [1258, 84] width 78 height 14
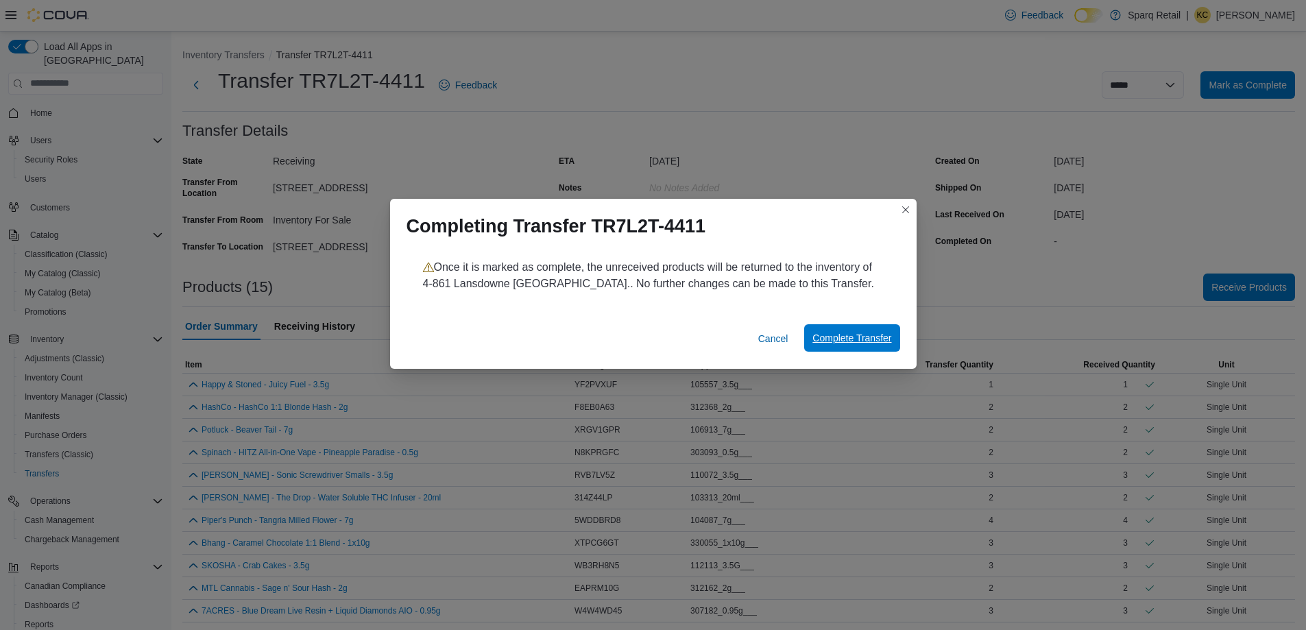
drag, startPoint x: 845, startPoint y: 335, endPoint x: 836, endPoint y: 336, distance: 9.7
click at [844, 335] on span "Complete Transfer" at bounding box center [851, 338] width 79 height 14
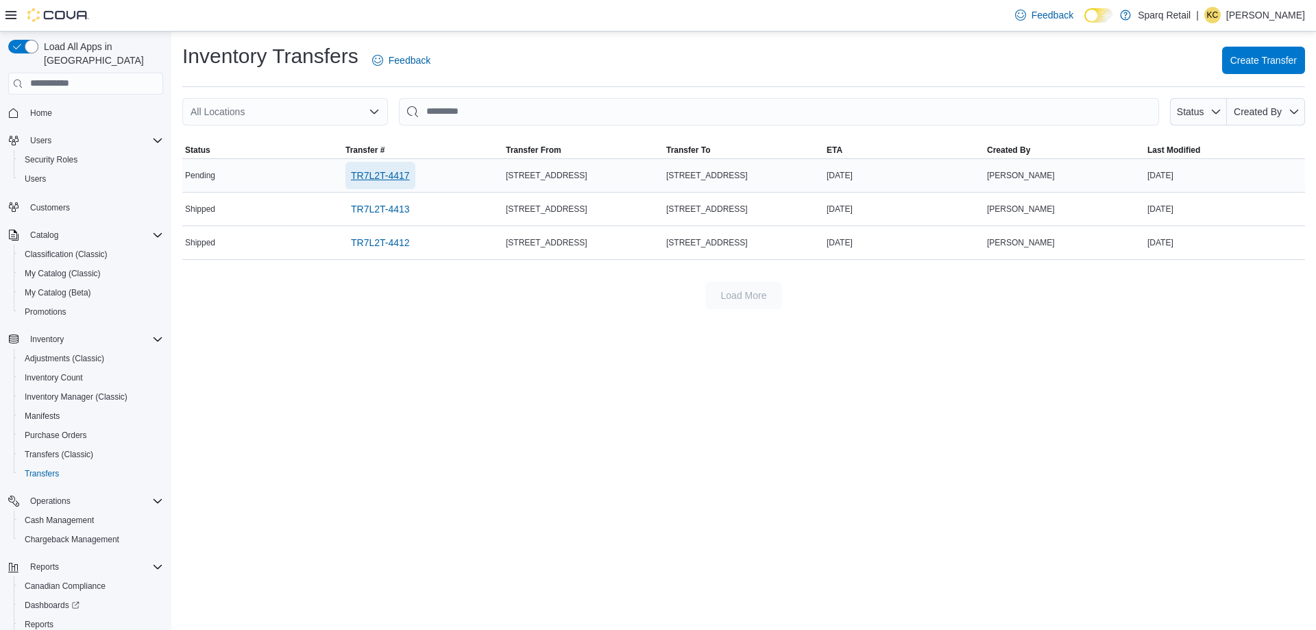
click at [374, 175] on span "TR7L2T-4417" at bounding box center [380, 176] width 59 height 14
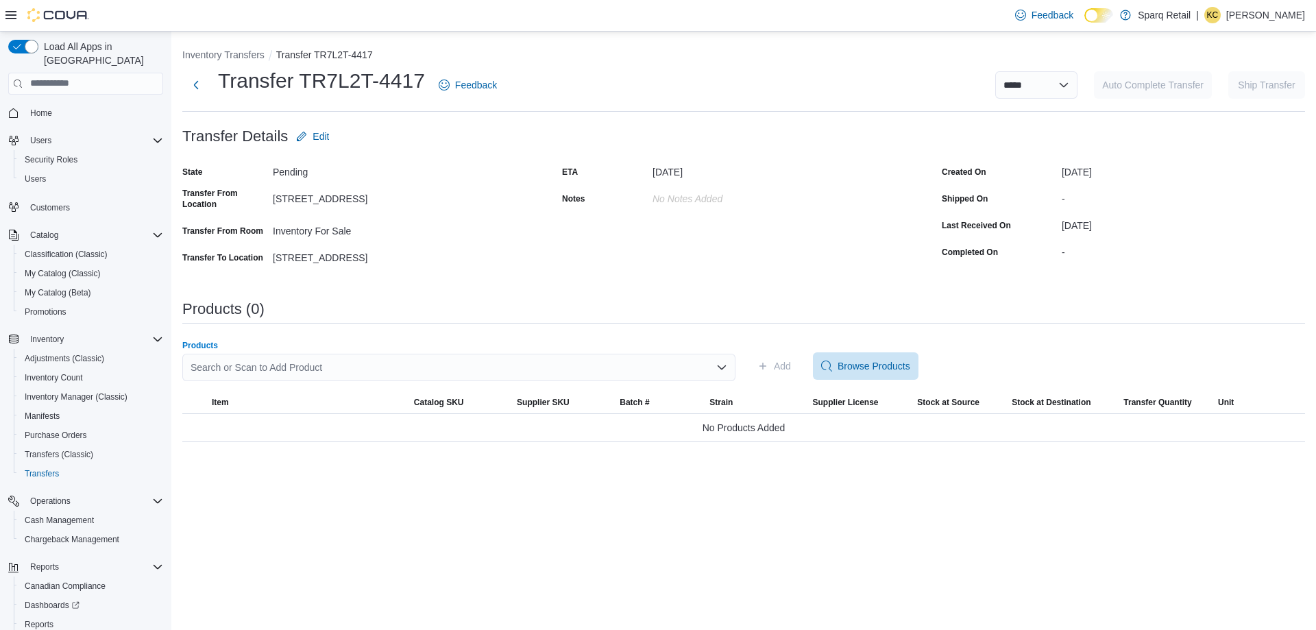
click at [320, 364] on div "Search or Scan to Add Product" at bounding box center [458, 367] width 553 height 27
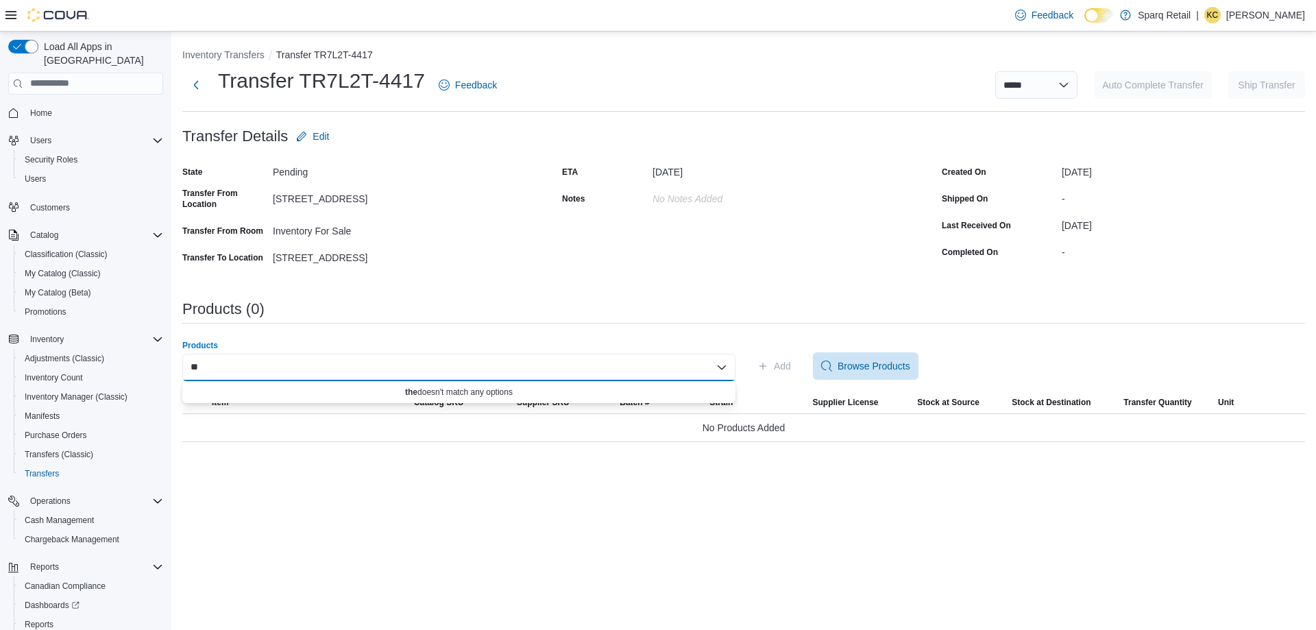
type input "*"
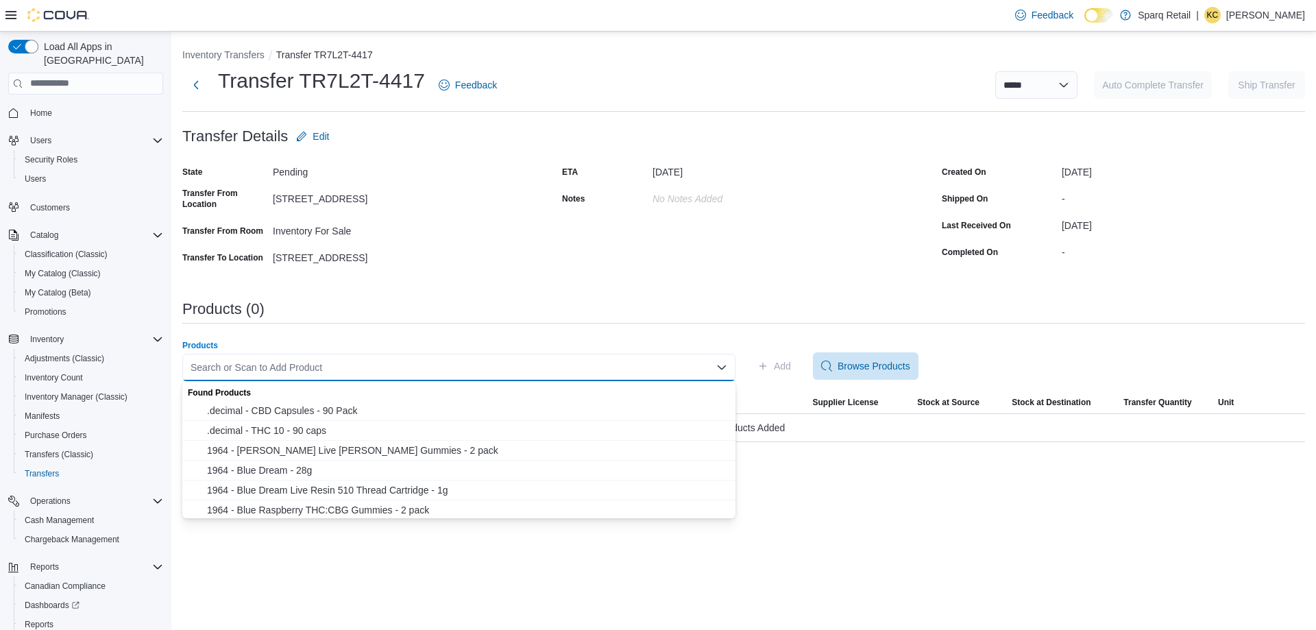
click at [887, 528] on div "**********" at bounding box center [743, 331] width 1145 height 599
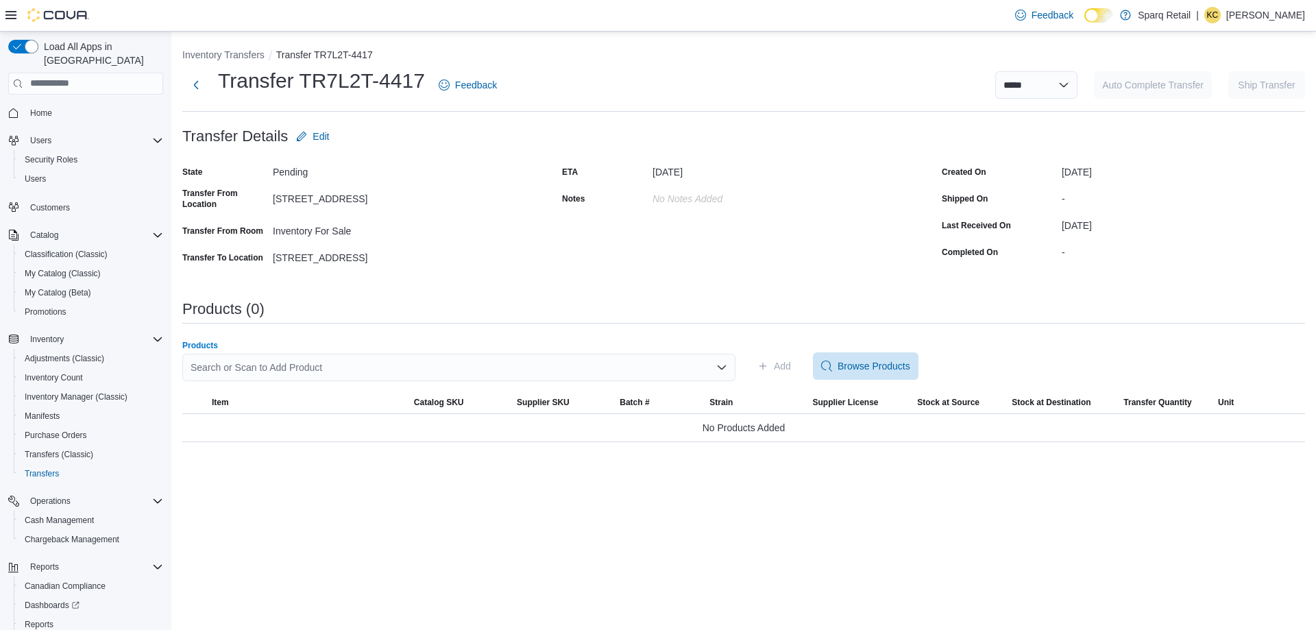
click at [311, 363] on div "Search or Scan to Add Product" at bounding box center [458, 367] width 553 height 27
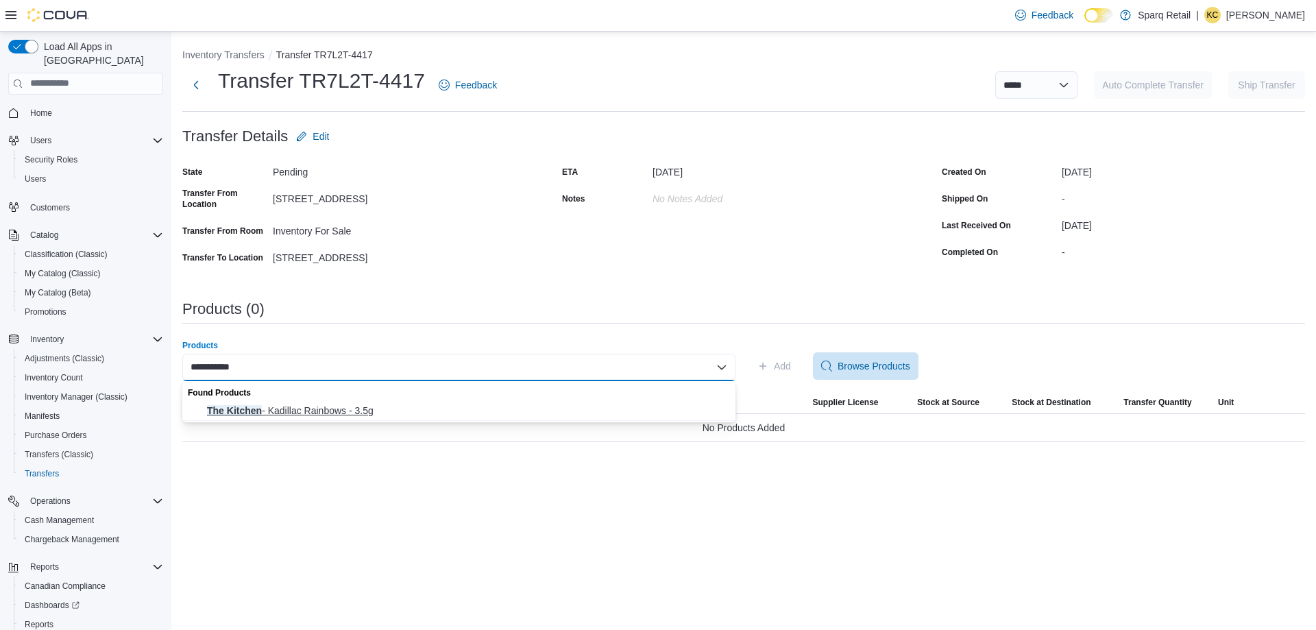
type input "**********"
click at [306, 416] on span "The Kitchen - Kadillac Rainbows - 3.5g" at bounding box center [467, 411] width 520 height 14
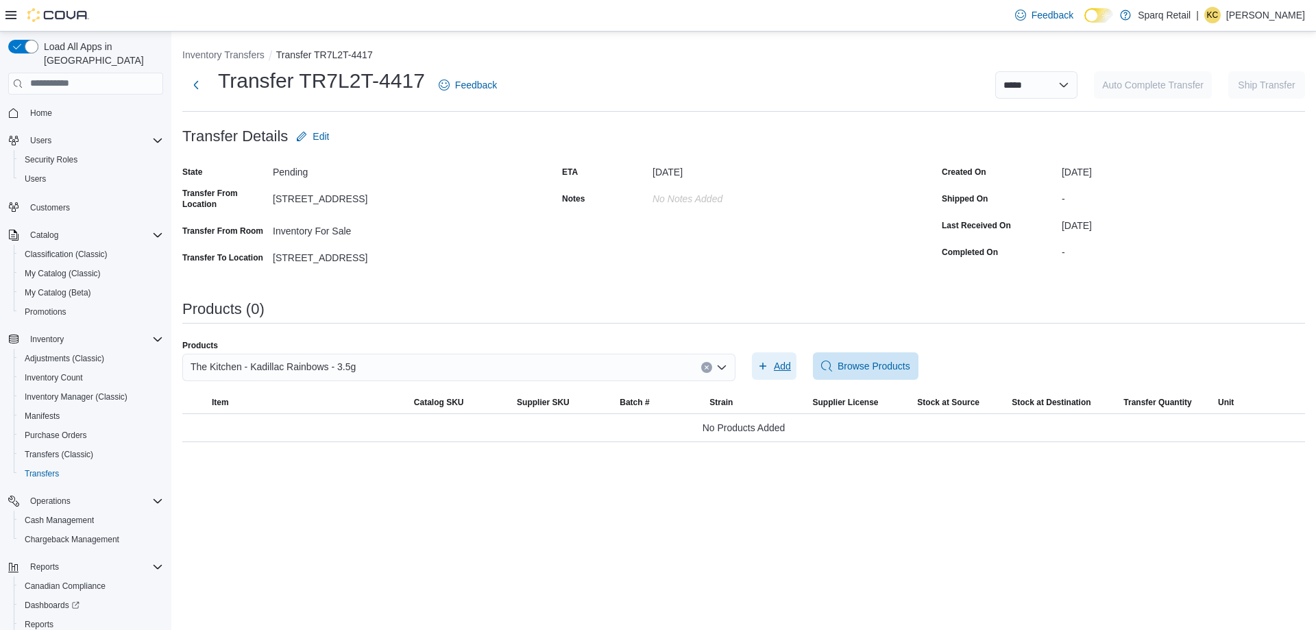
click at [786, 365] on span "Add" at bounding box center [782, 366] width 17 height 14
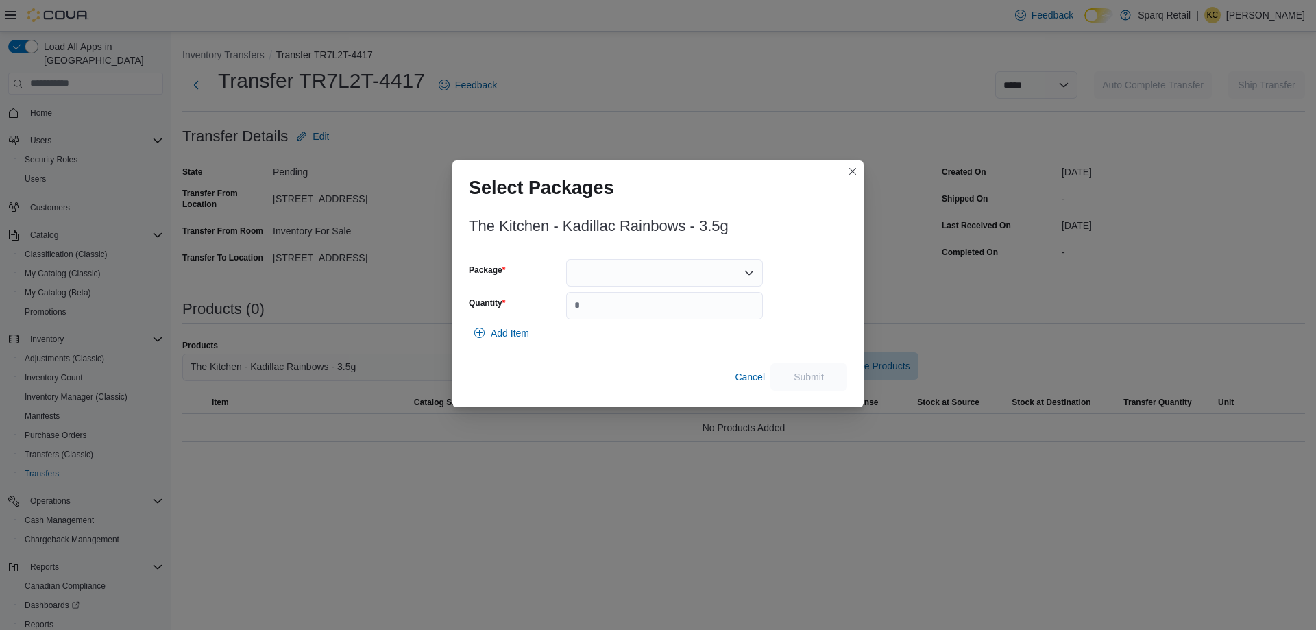
click at [640, 273] on div at bounding box center [664, 272] width 197 height 27
click at [641, 311] on span "CR052501" at bounding box center [673, 316] width 164 height 14
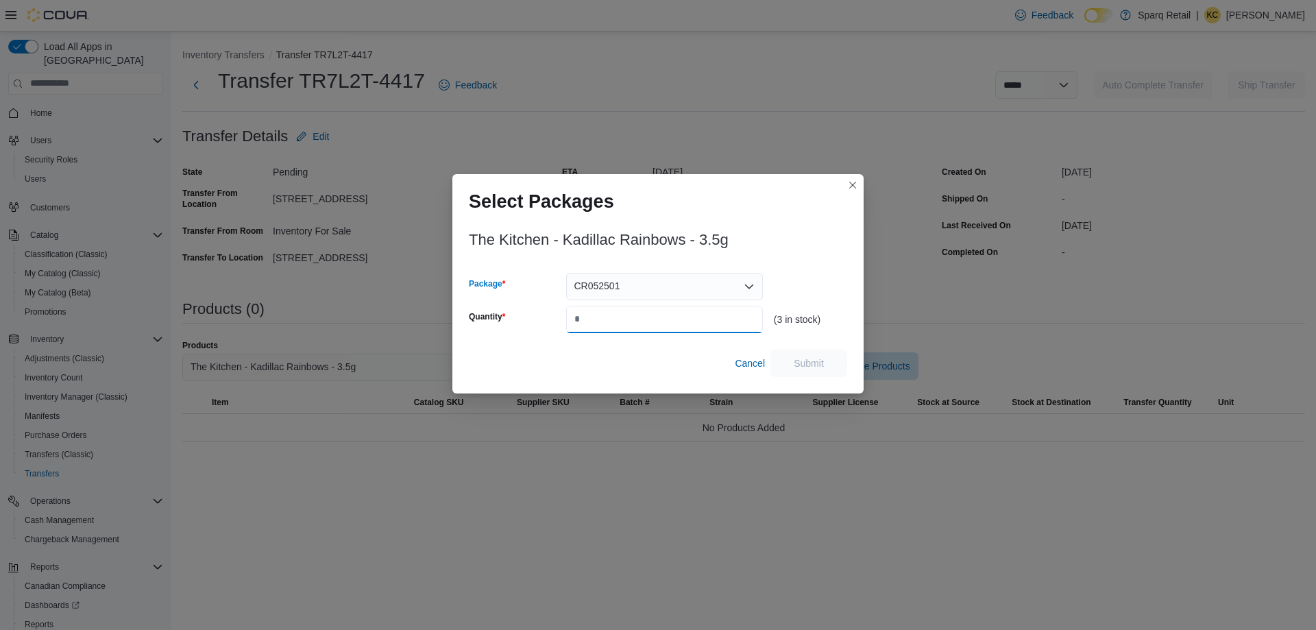
click at [649, 317] on input "Quantity" at bounding box center [664, 319] width 197 height 27
drag, startPoint x: 649, startPoint y: 317, endPoint x: 558, endPoint y: 329, distance: 92.0
click at [561, 330] on div "Quantity" at bounding box center [616, 319] width 294 height 27
type input "*"
click at [824, 358] on span "Submit" at bounding box center [809, 362] width 60 height 27
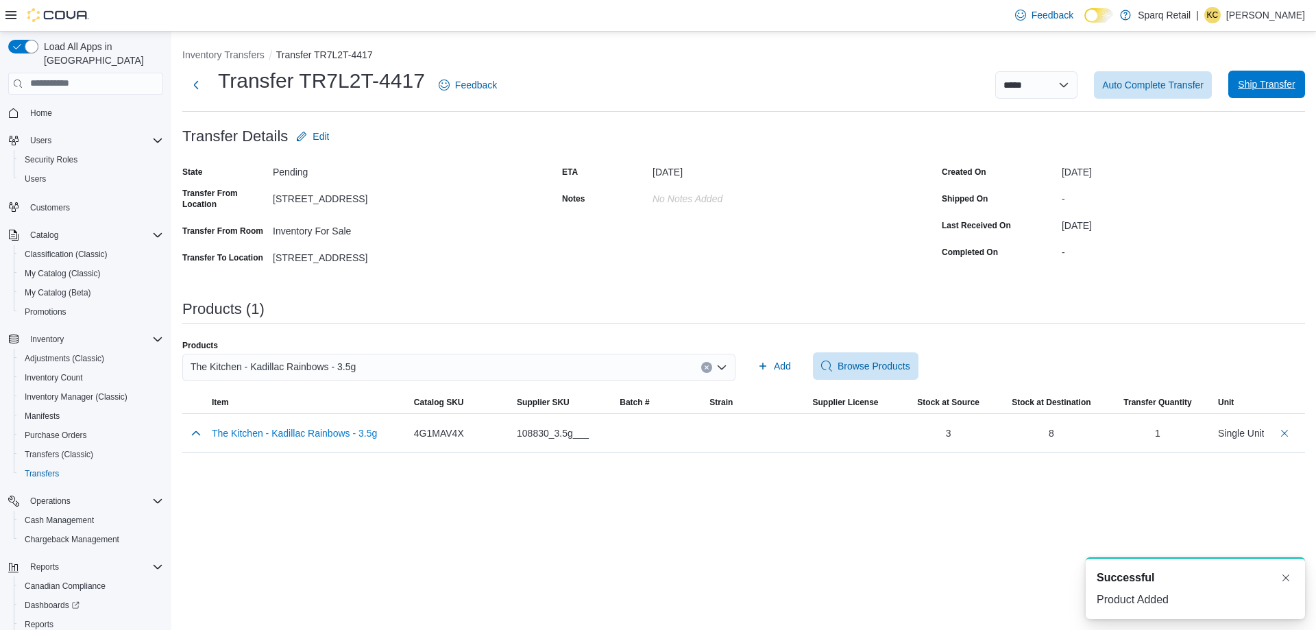
click at [1252, 93] on span "Ship Transfer" at bounding box center [1267, 84] width 60 height 27
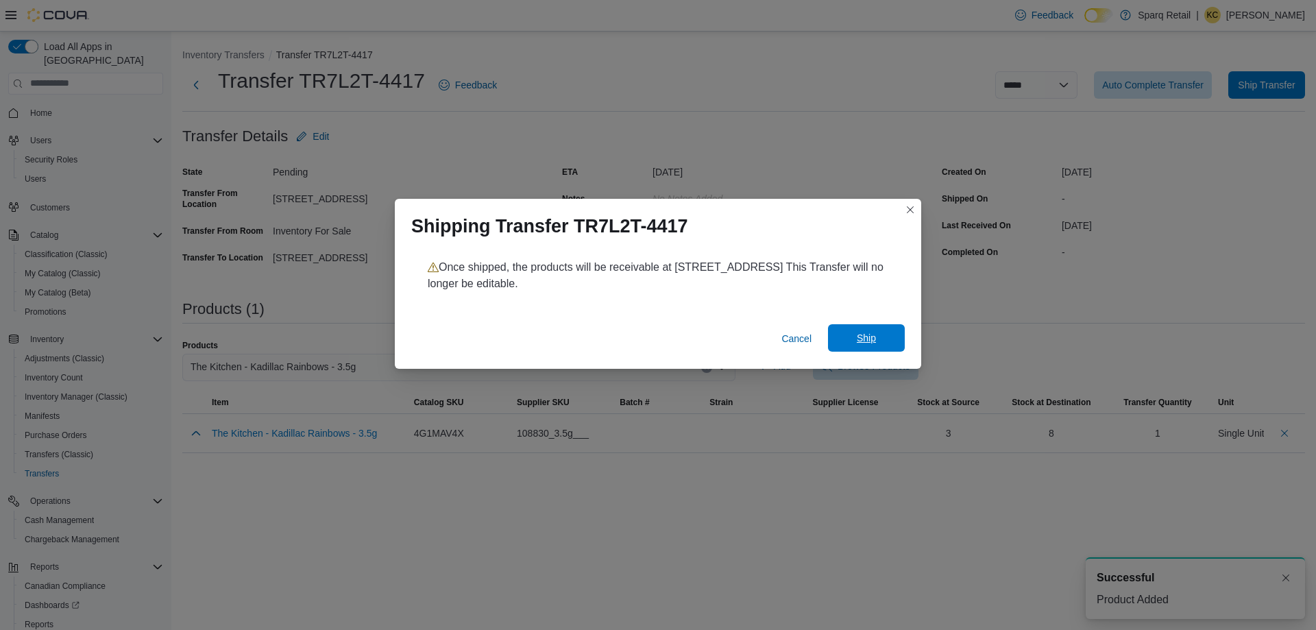
click at [868, 344] on span "Ship" at bounding box center [866, 338] width 19 height 14
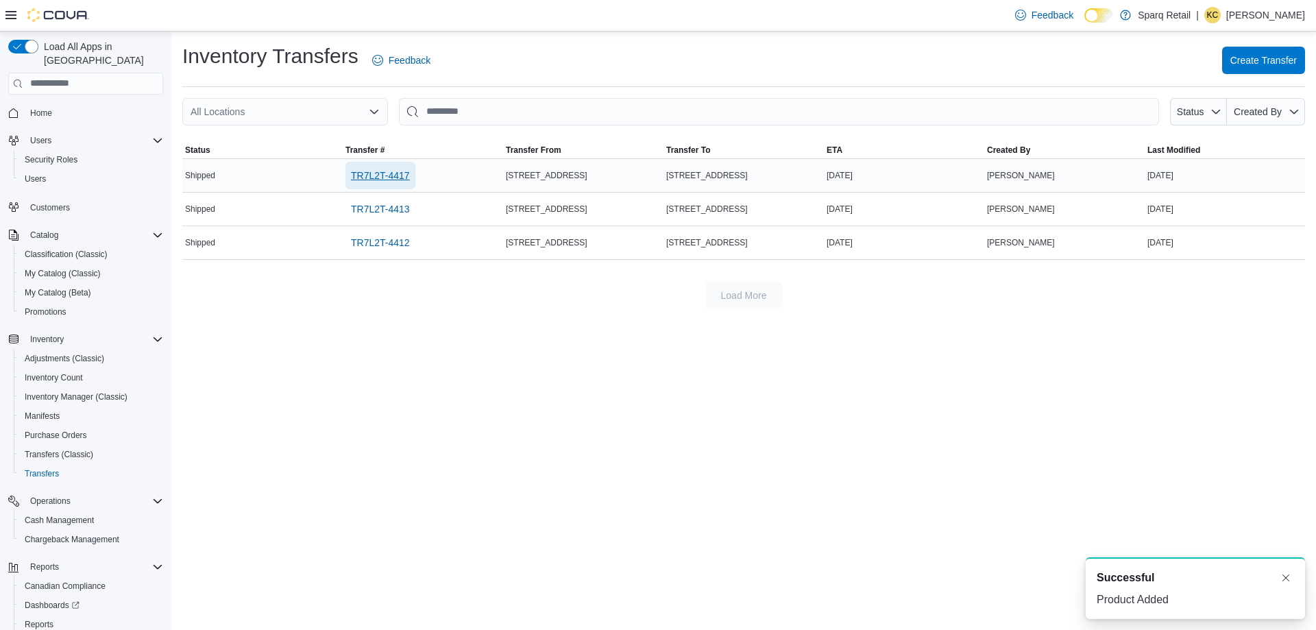
click at [383, 177] on span "TR7L2T-4417" at bounding box center [380, 176] width 59 height 14
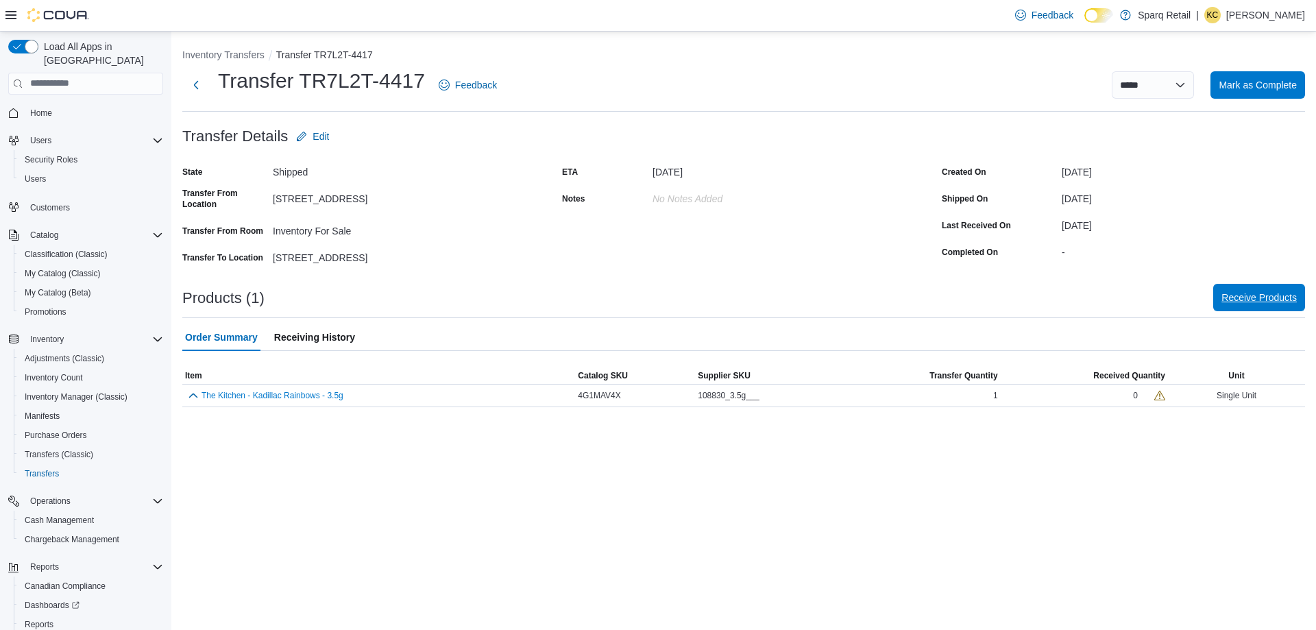
click at [1254, 309] on span "Receive Products" at bounding box center [1259, 297] width 75 height 27
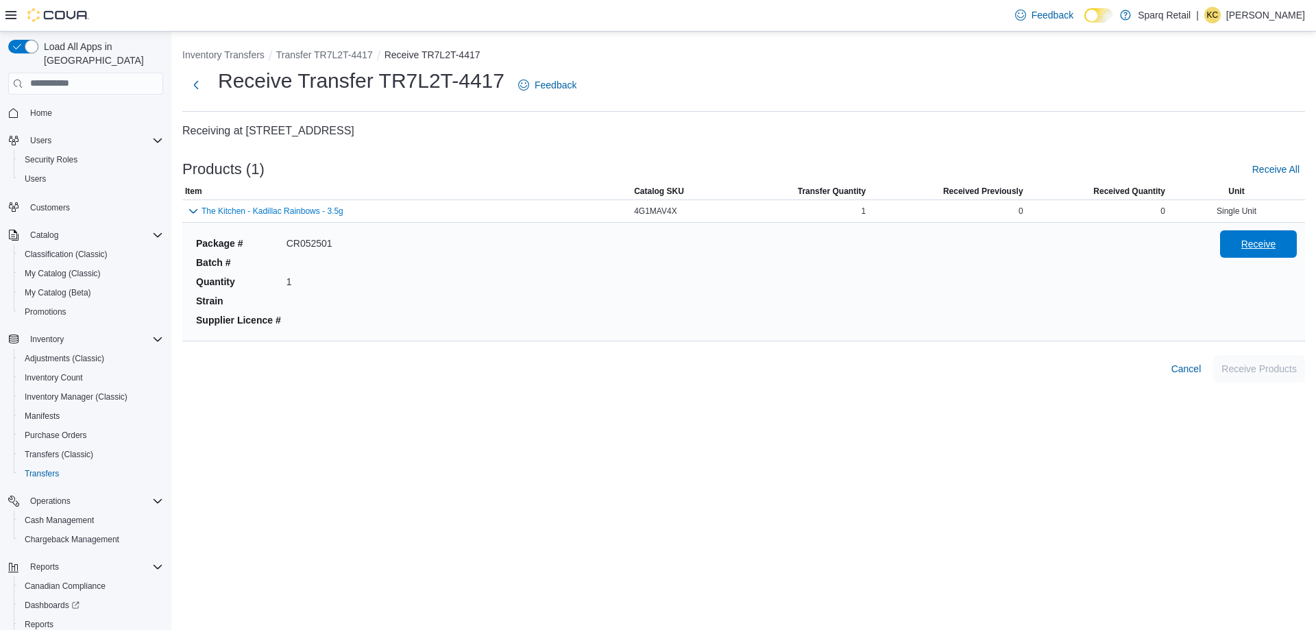
click at [1256, 243] on span "Receive" at bounding box center [1259, 244] width 35 height 14
click at [1275, 373] on span "Receive Products" at bounding box center [1259, 368] width 75 height 14
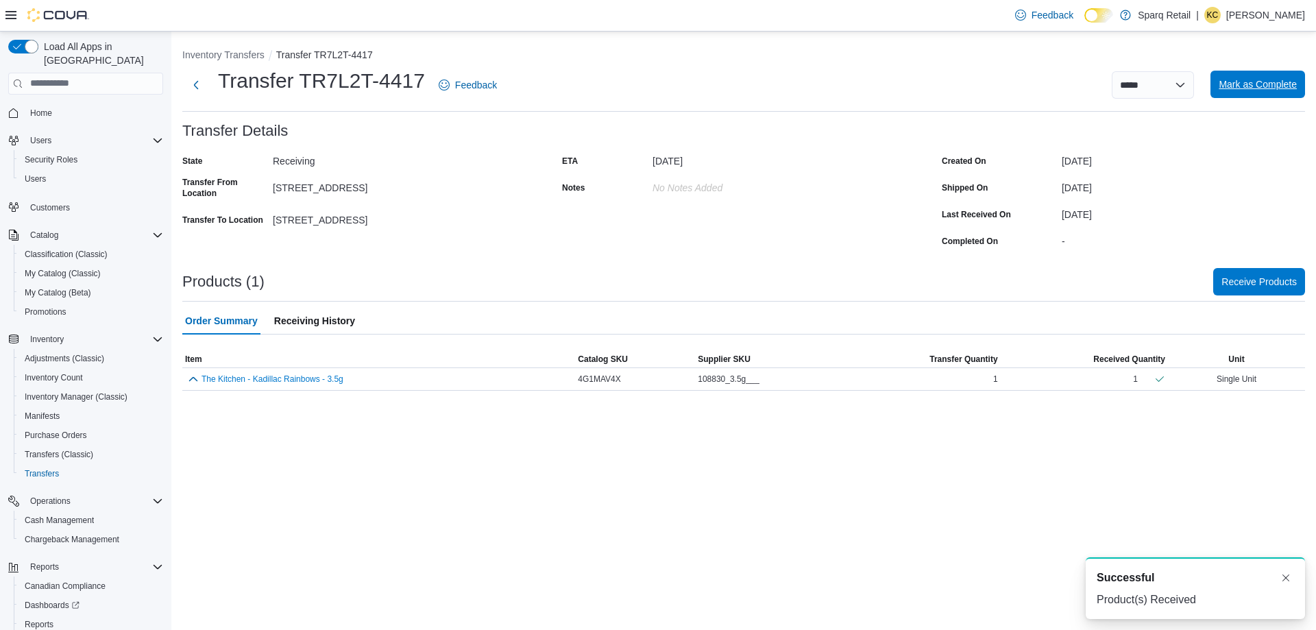
click at [1248, 84] on span "Mark as Complete" at bounding box center [1258, 84] width 78 height 14
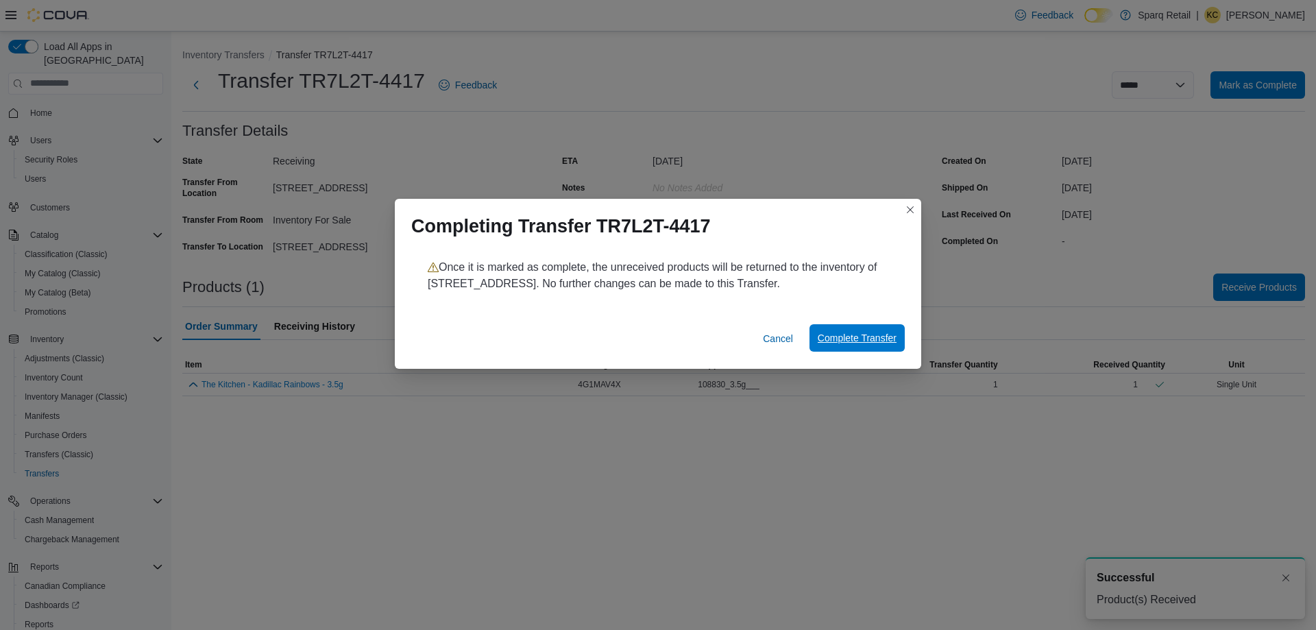
click at [854, 346] on span "Complete Transfer" at bounding box center [857, 337] width 79 height 27
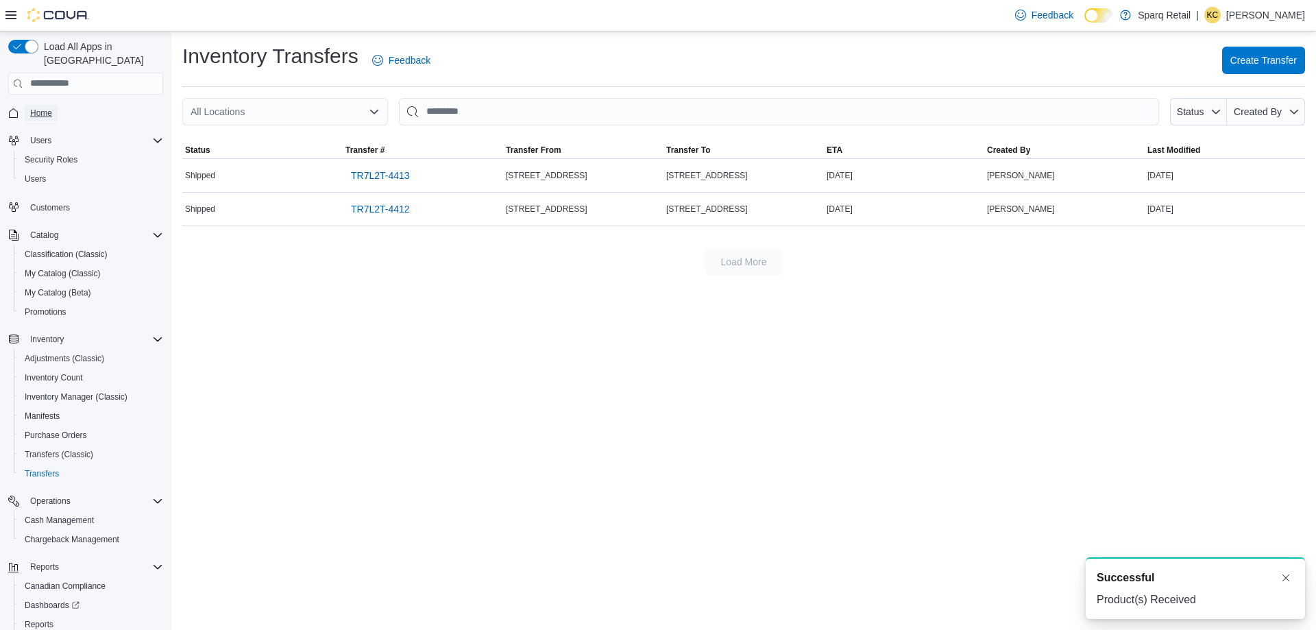
click at [40, 108] on span "Home" at bounding box center [41, 113] width 22 height 11
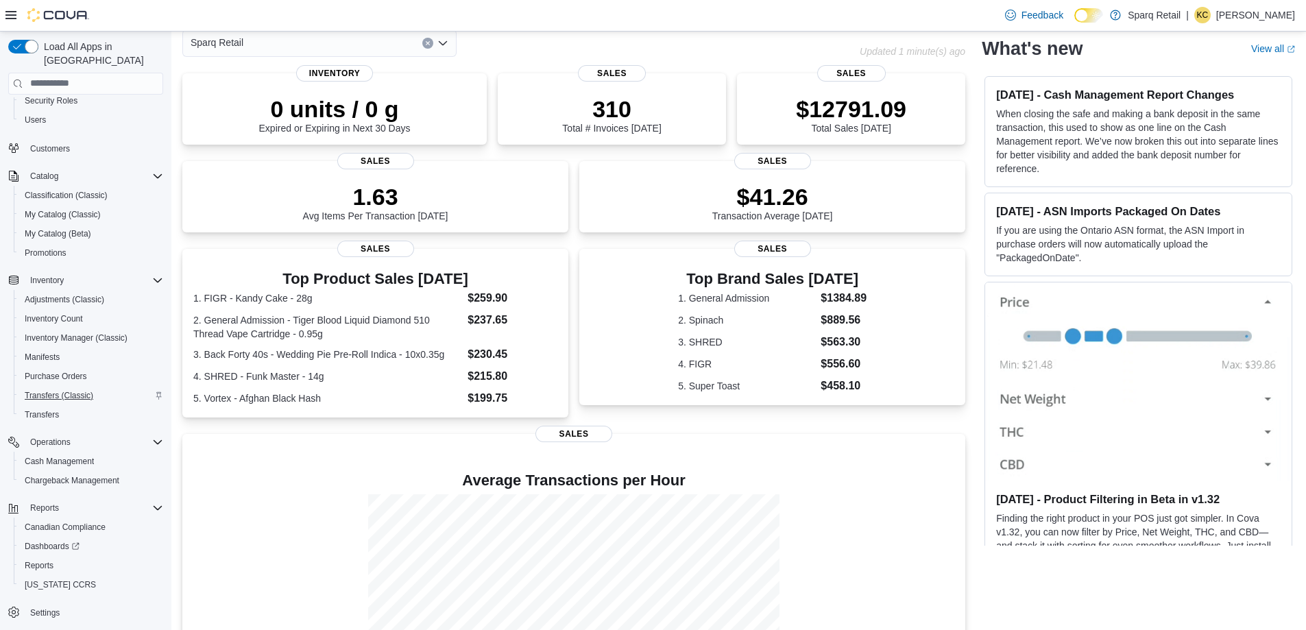
scroll to position [160, 0]
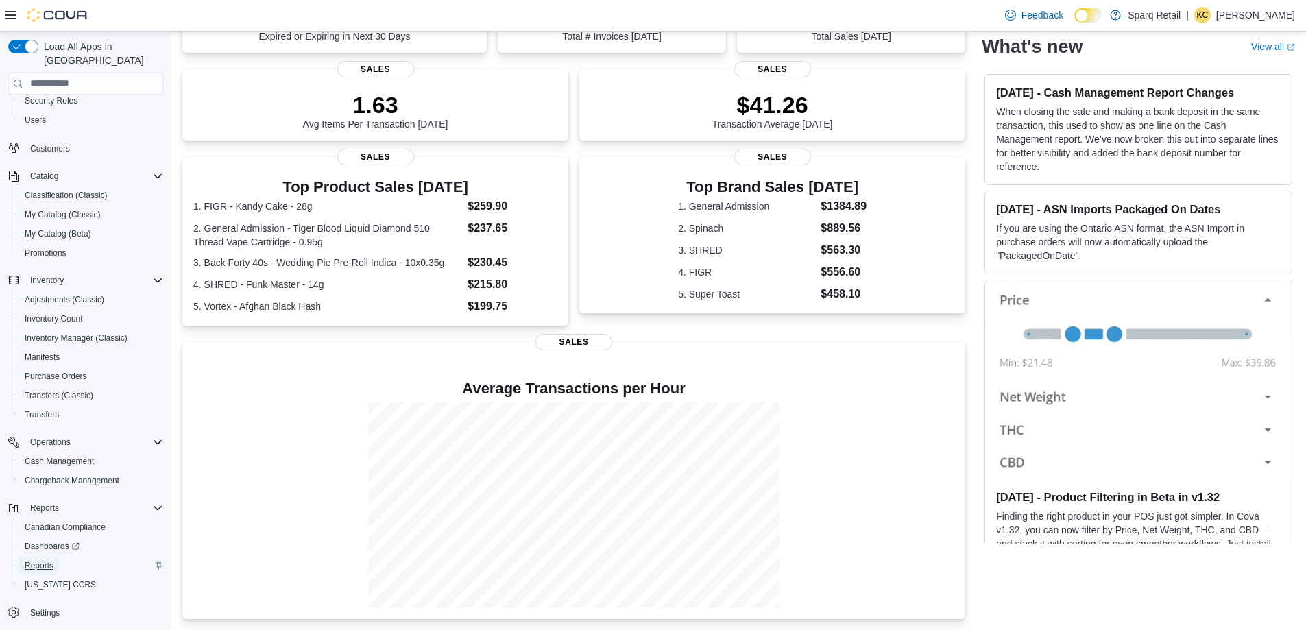
click at [29, 560] on span "Reports" at bounding box center [39, 565] width 29 height 11
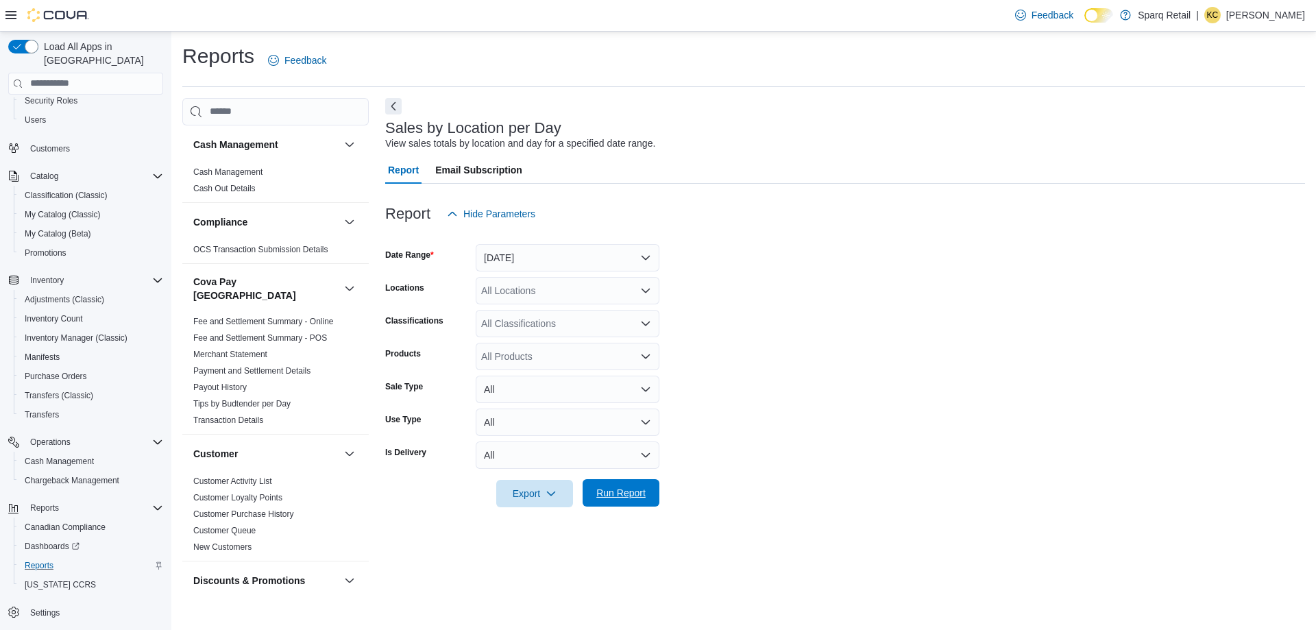
click at [614, 488] on span "Run Report" at bounding box center [620, 493] width 49 height 14
click at [514, 247] on button "[DATE]" at bounding box center [568, 257] width 184 height 27
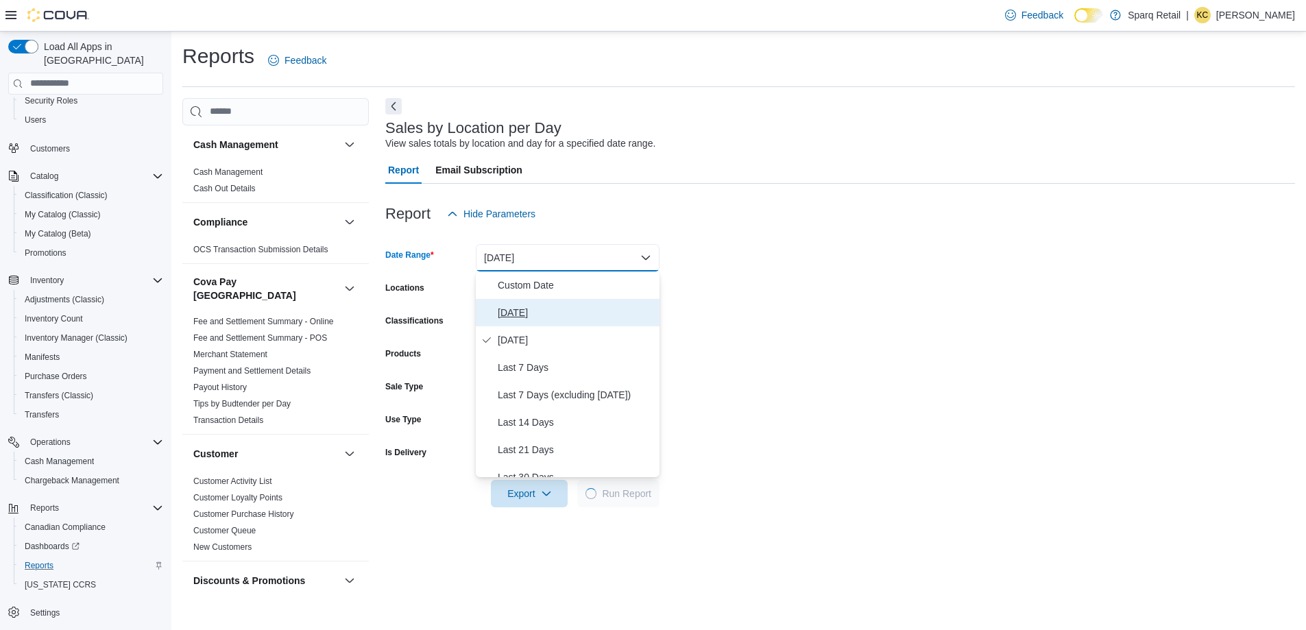
click at [525, 316] on span "[DATE]" at bounding box center [576, 312] width 156 height 16
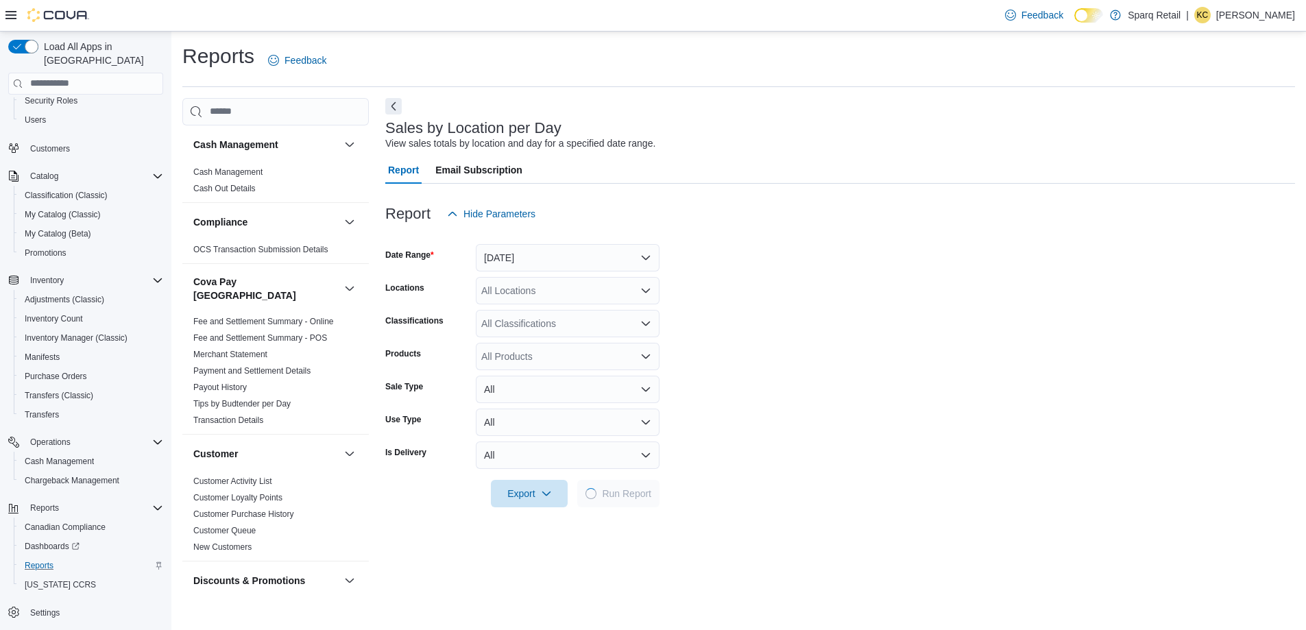
click at [791, 362] on form "Date Range [DATE] Locations All Locations Classifications All Classifications P…" at bounding box center [840, 368] width 910 height 280
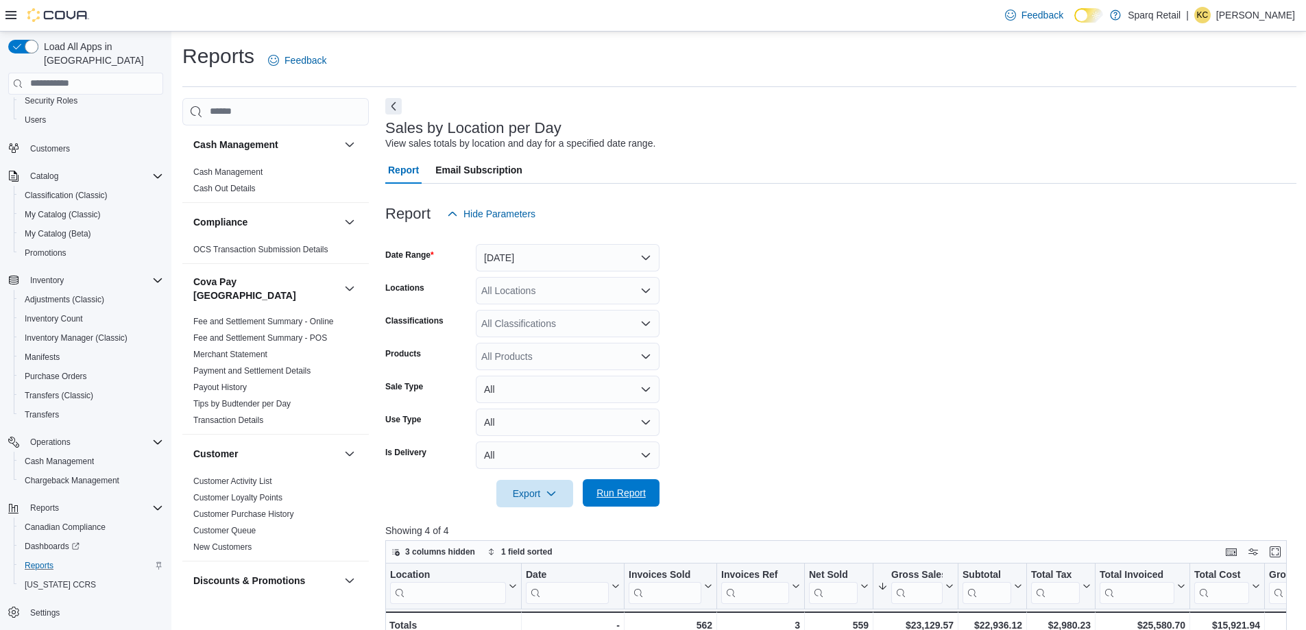
click at [610, 496] on span "Run Report" at bounding box center [620, 493] width 49 height 14
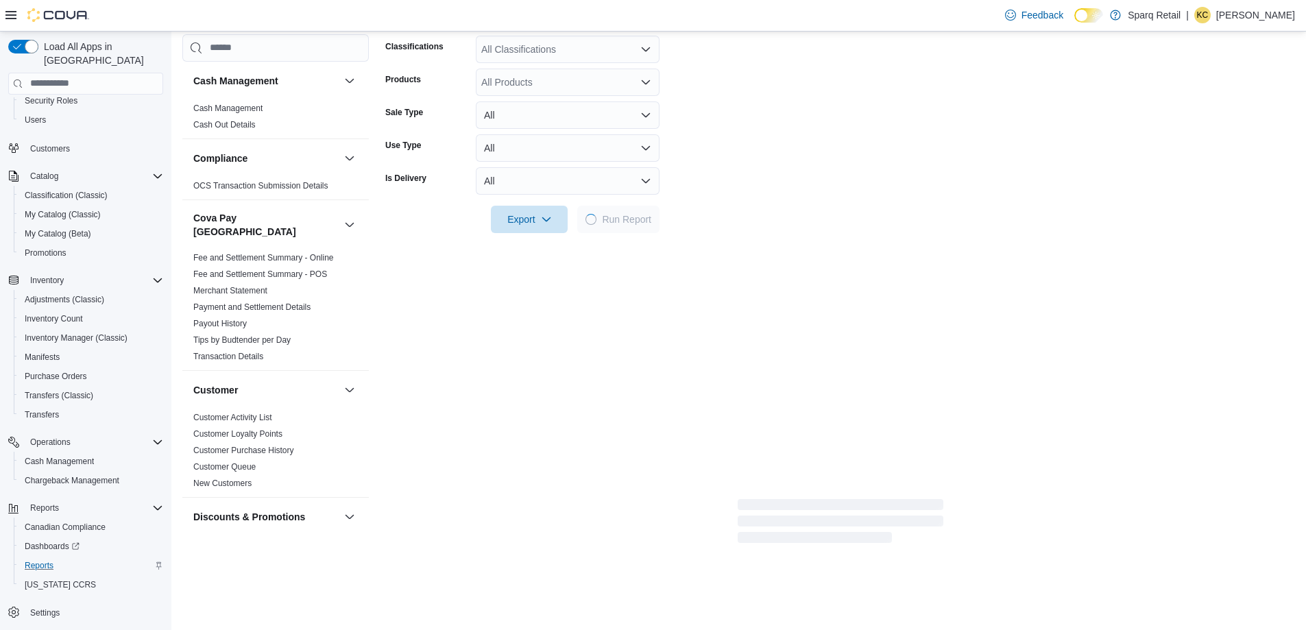
scroll to position [343, 0]
